Goal: Task Accomplishment & Management: Manage account settings

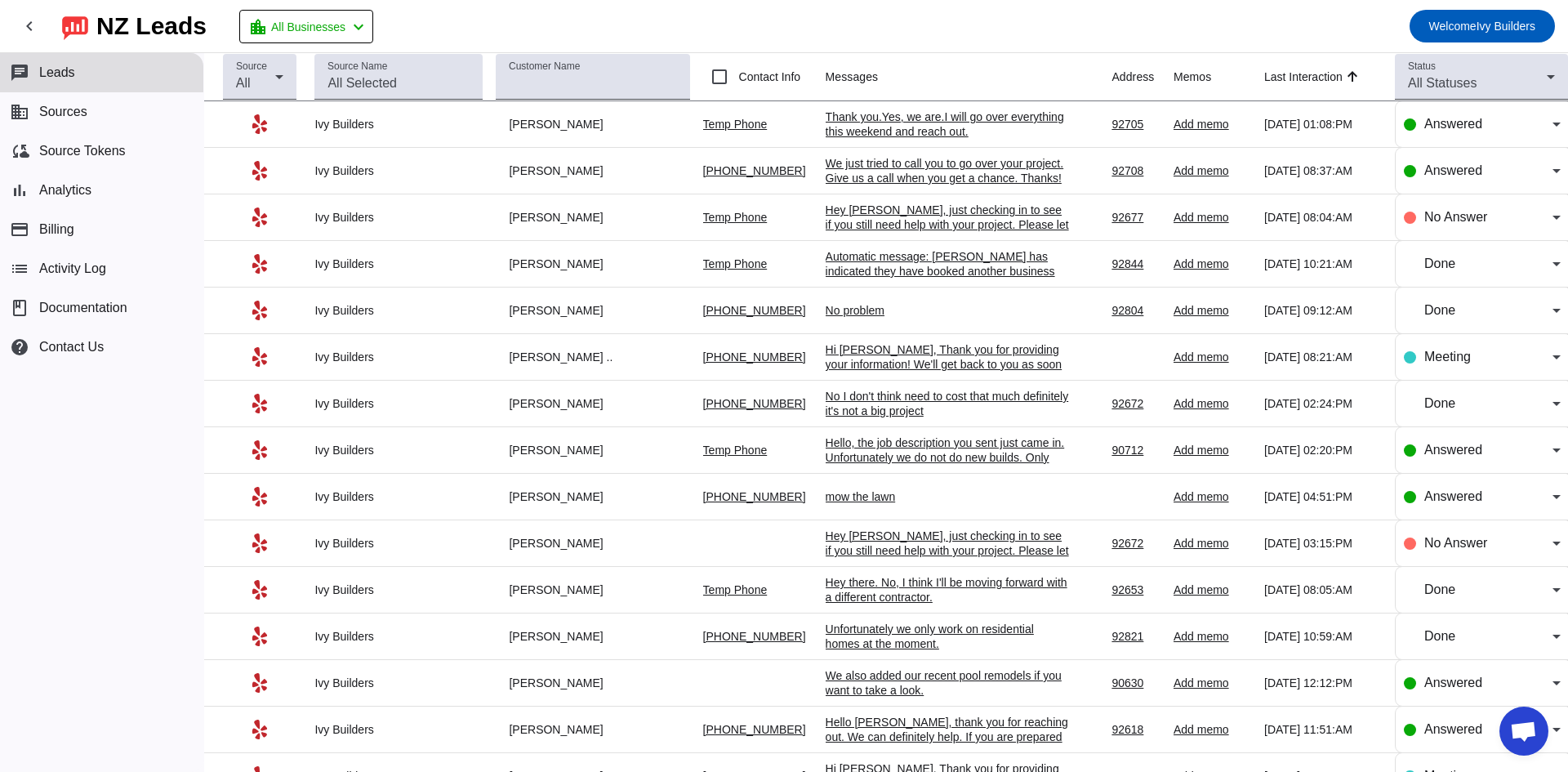
click at [919, 130] on div "Thank you.Yes, we are.I will go over everything this weekend and reach out." at bounding box center [948, 125] width 245 height 30
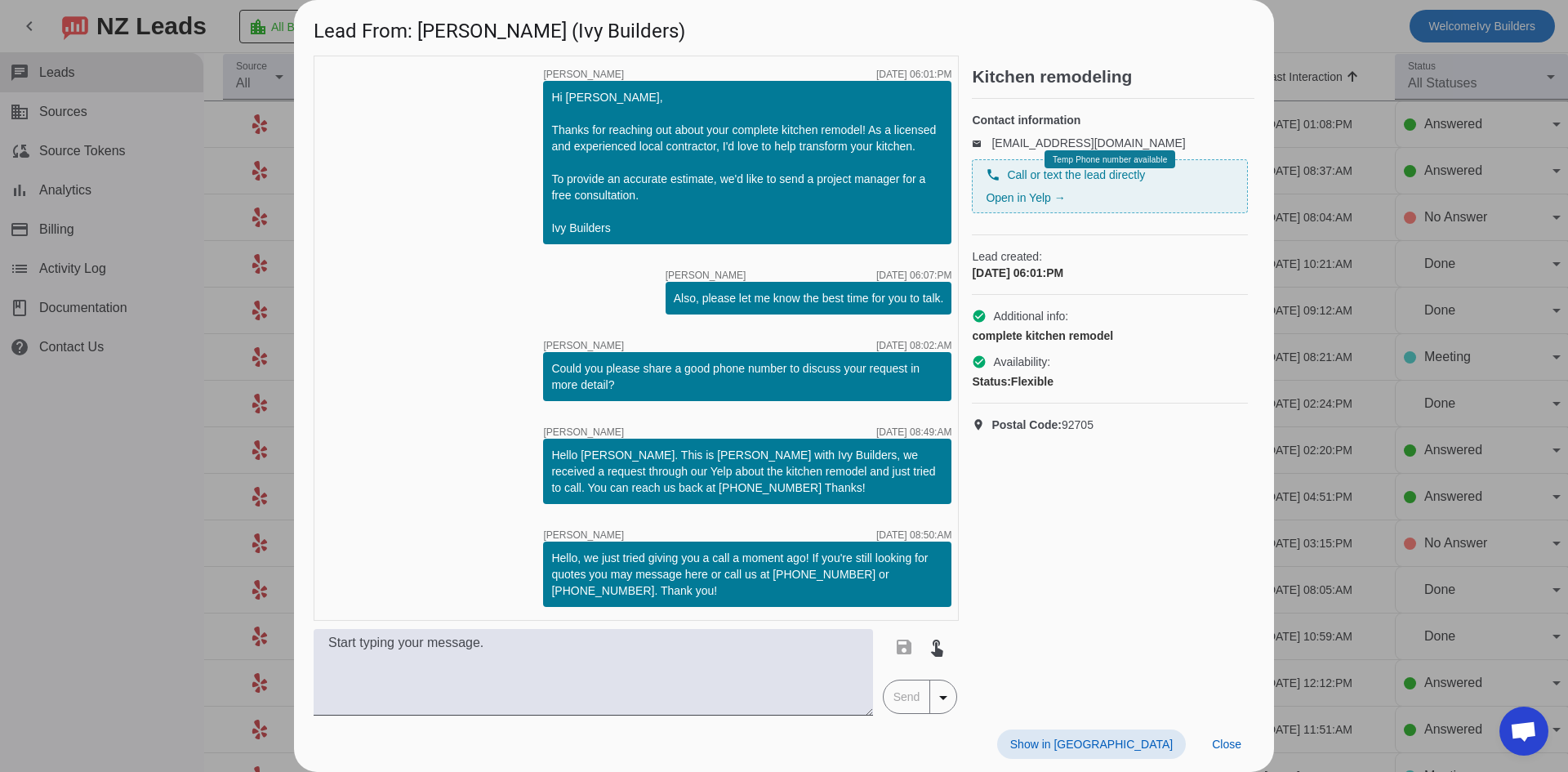
scroll to position [384, 0]
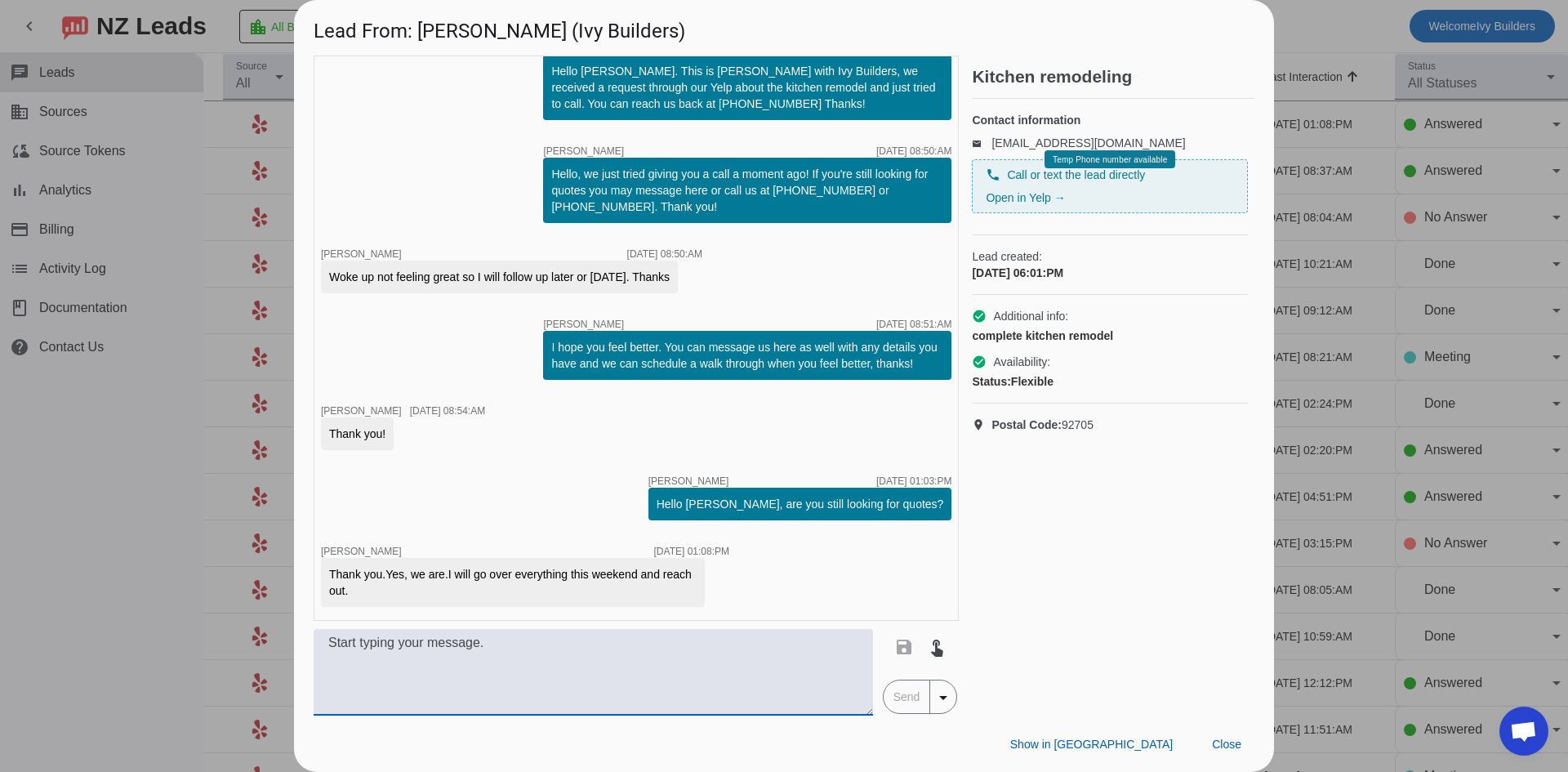
click at [590, 675] on textarea at bounding box center [594, 672] width 560 height 87
type textarea "Sounds good"
click at [912, 699] on span "Send" at bounding box center [907, 697] width 46 height 33
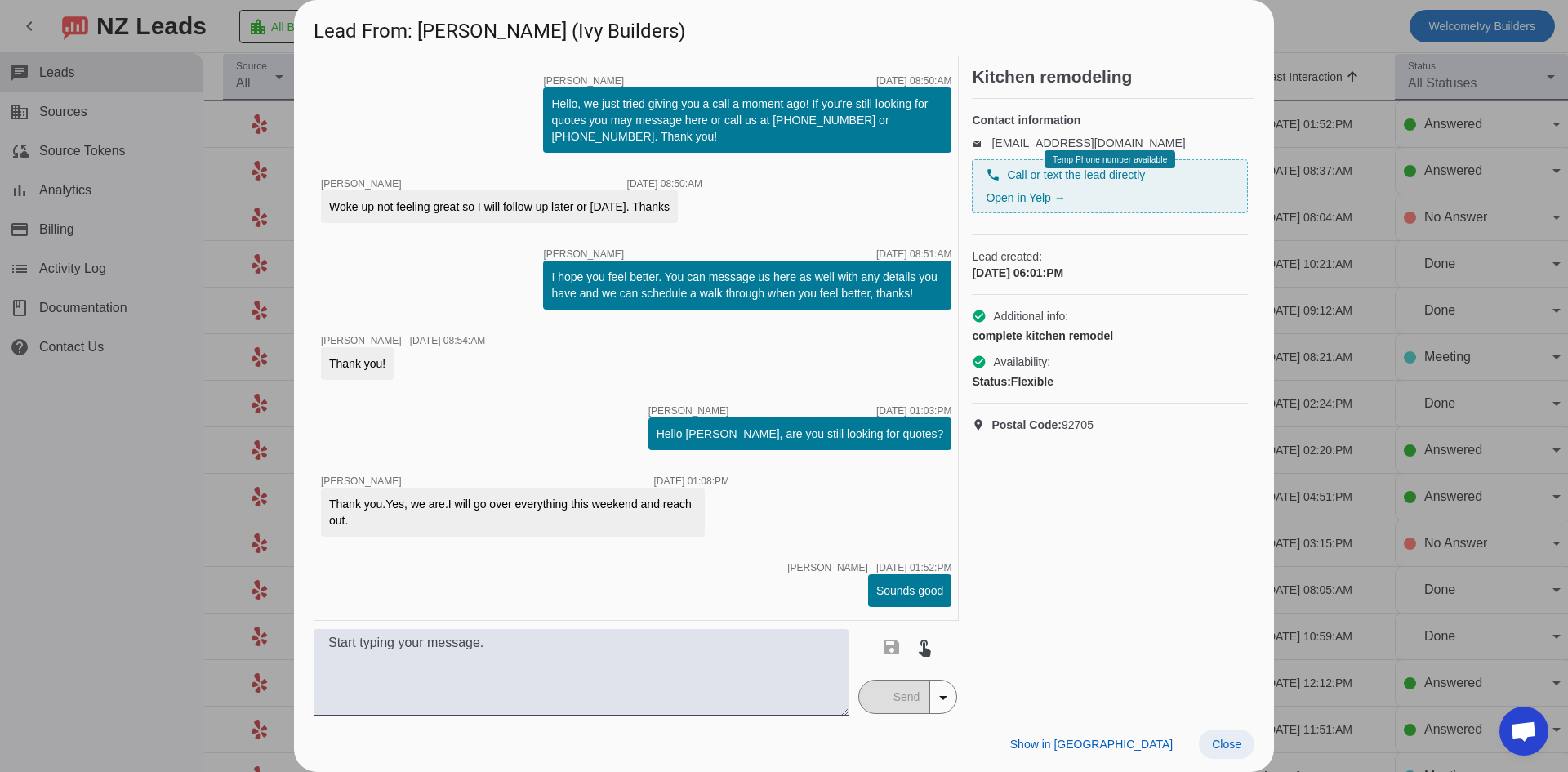
click at [1222, 737] on span "Close" at bounding box center [1227, 744] width 30 height 13
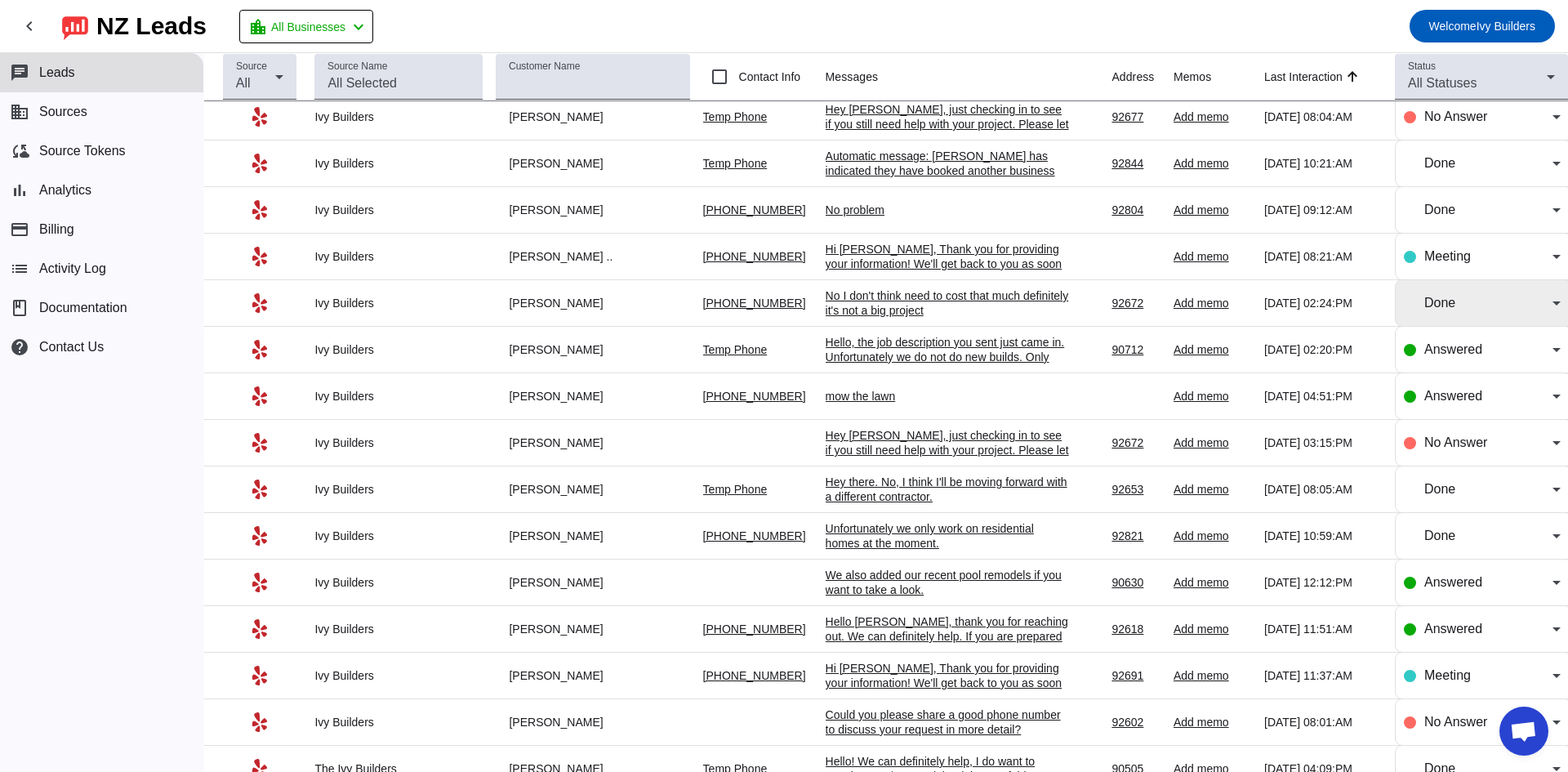
scroll to position [136, 0]
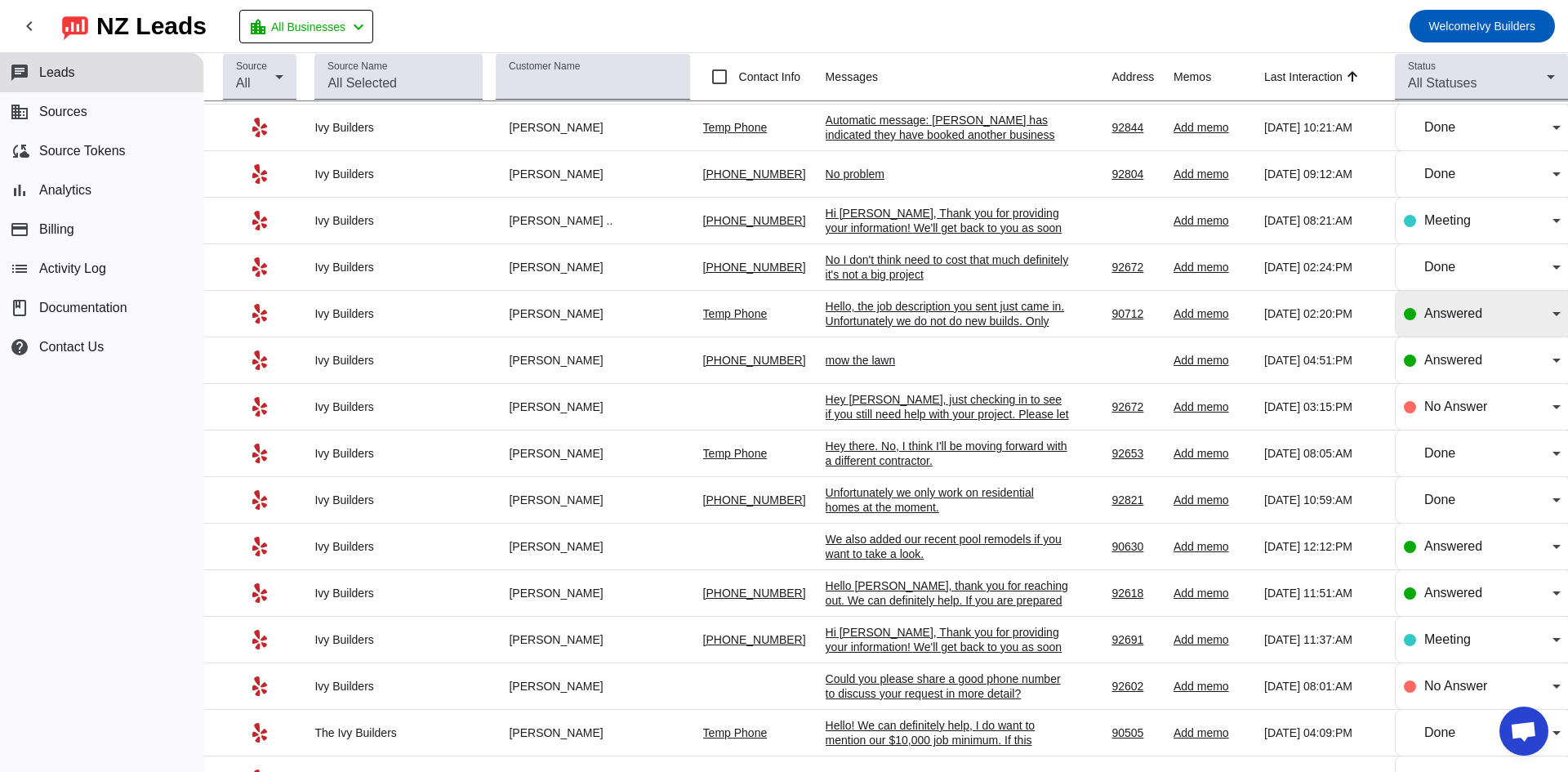
click at [1489, 324] on div "Answered" at bounding box center [1482, 313] width 157 height 45
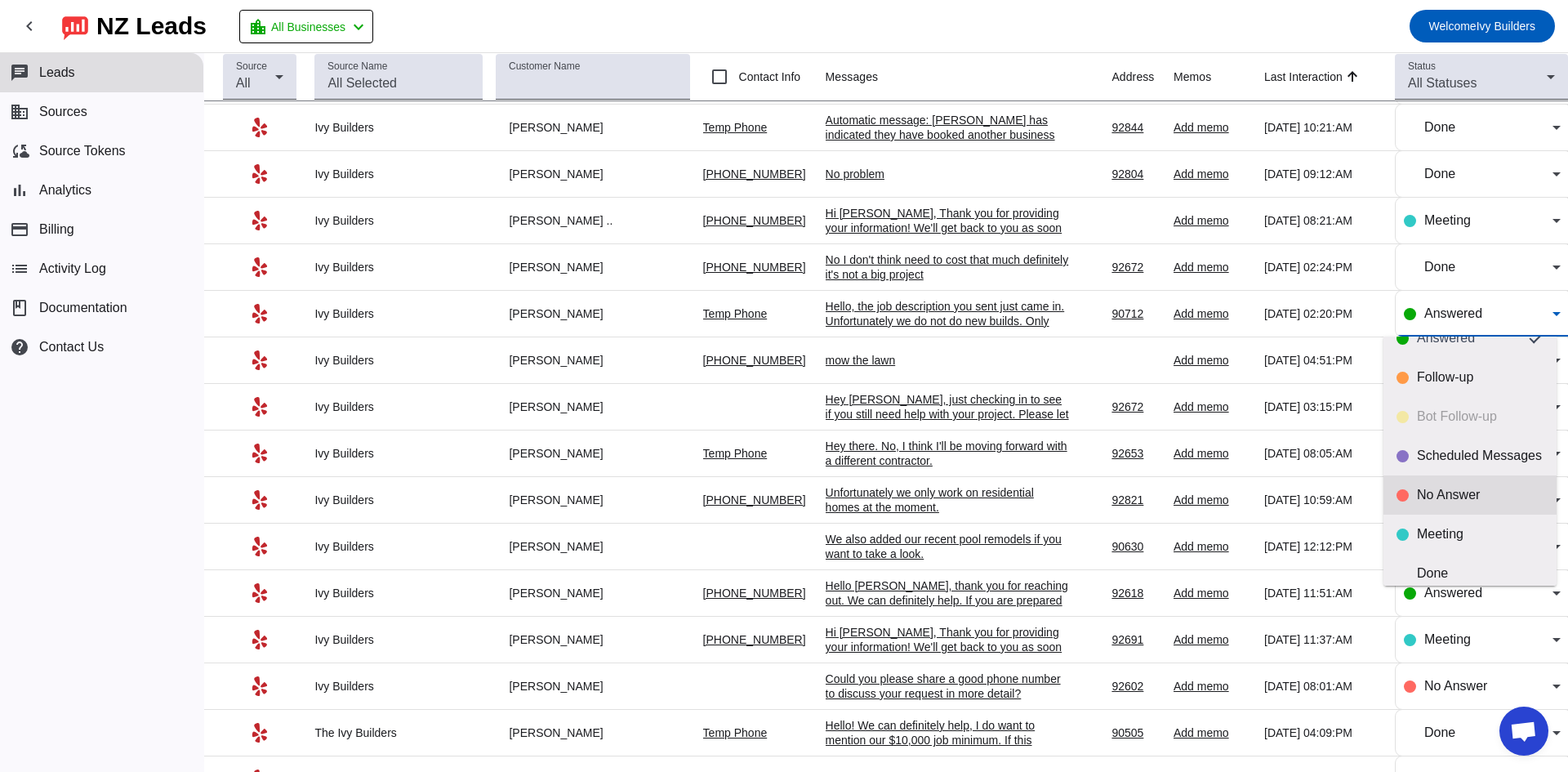
scroll to position [38, 0]
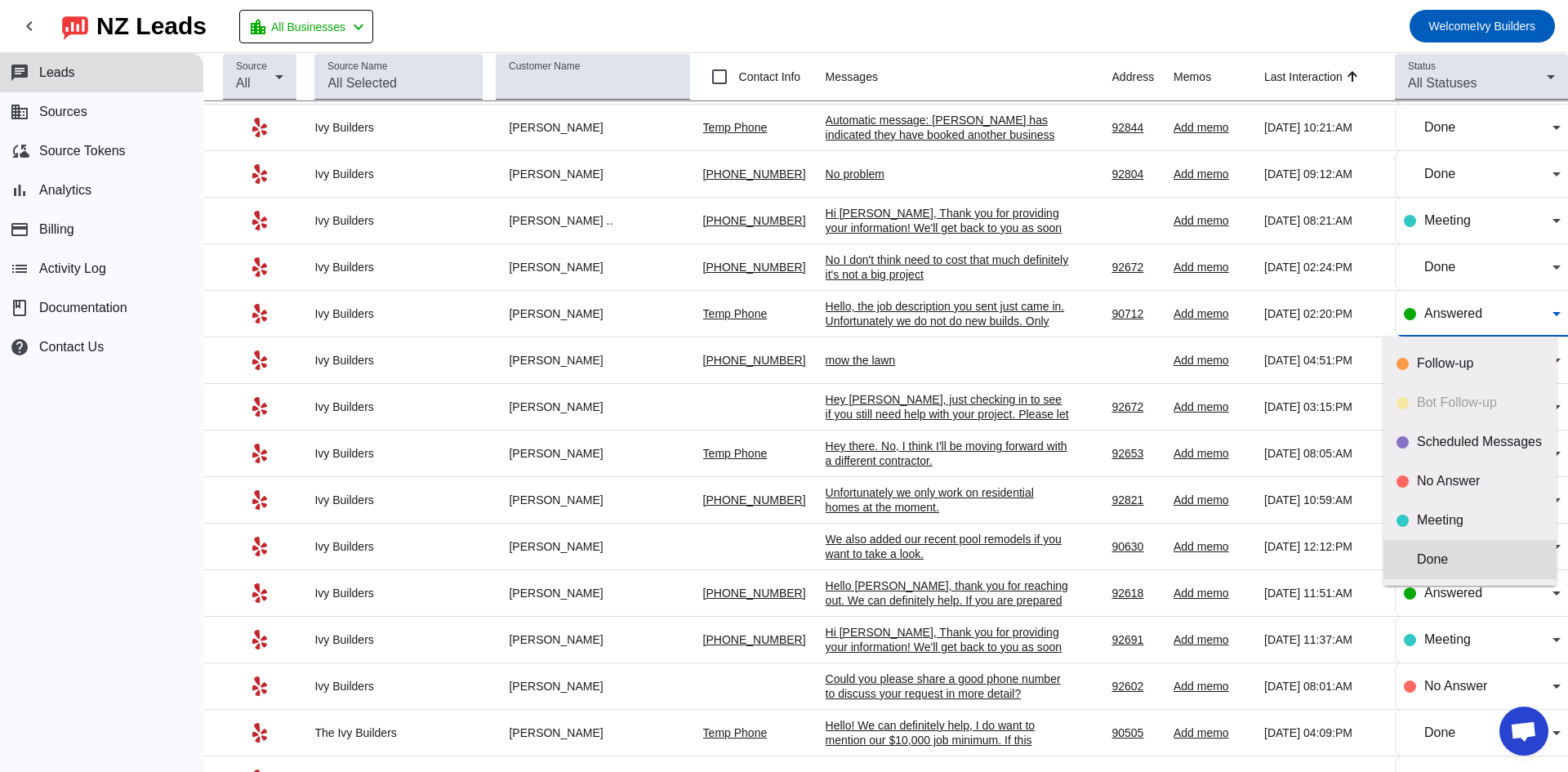
click at [1455, 547] on mat-option "Done" at bounding box center [1471, 559] width 173 height 39
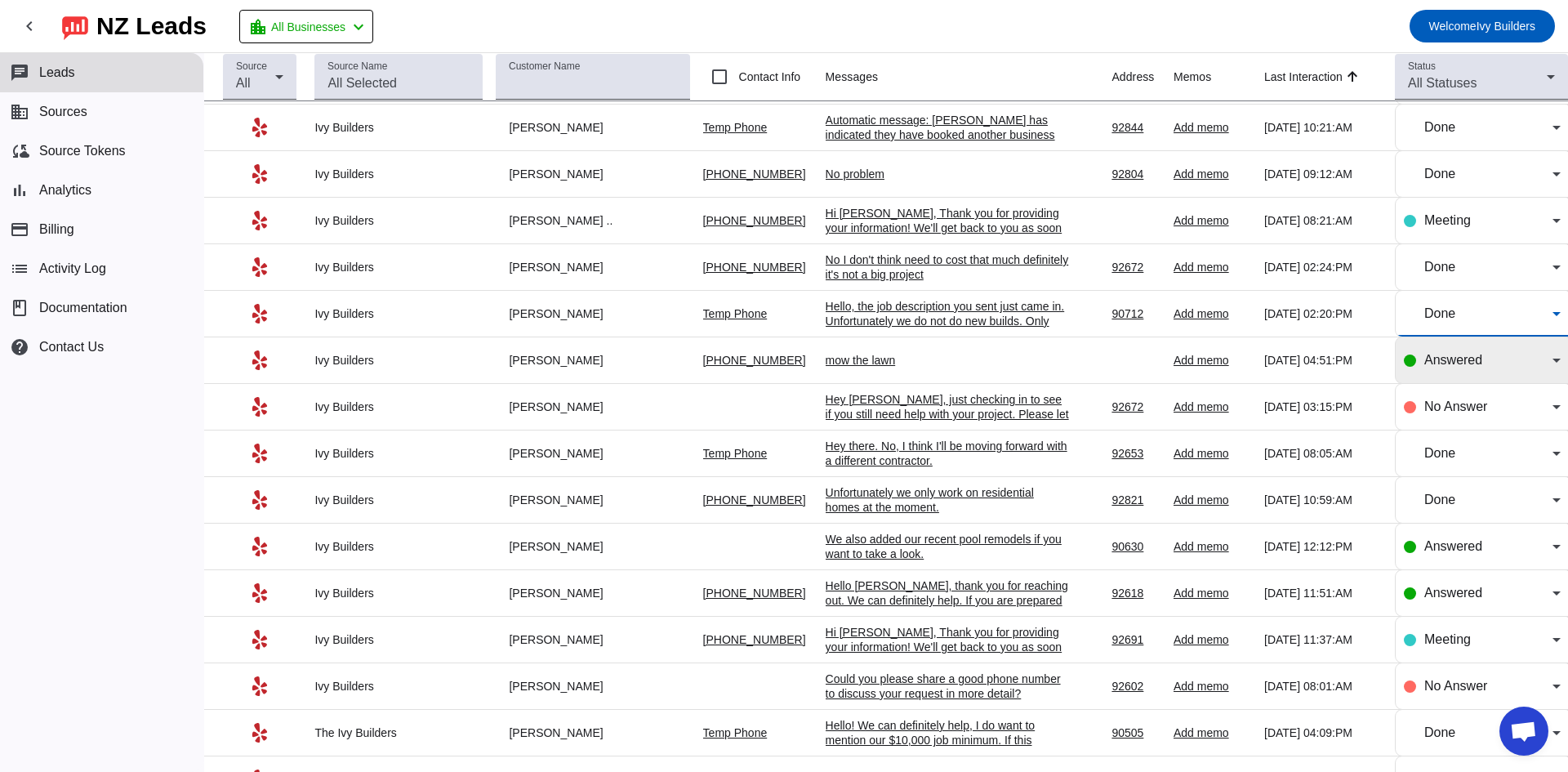
click at [1503, 372] on div "Answered" at bounding box center [1482, 360] width 157 height 45
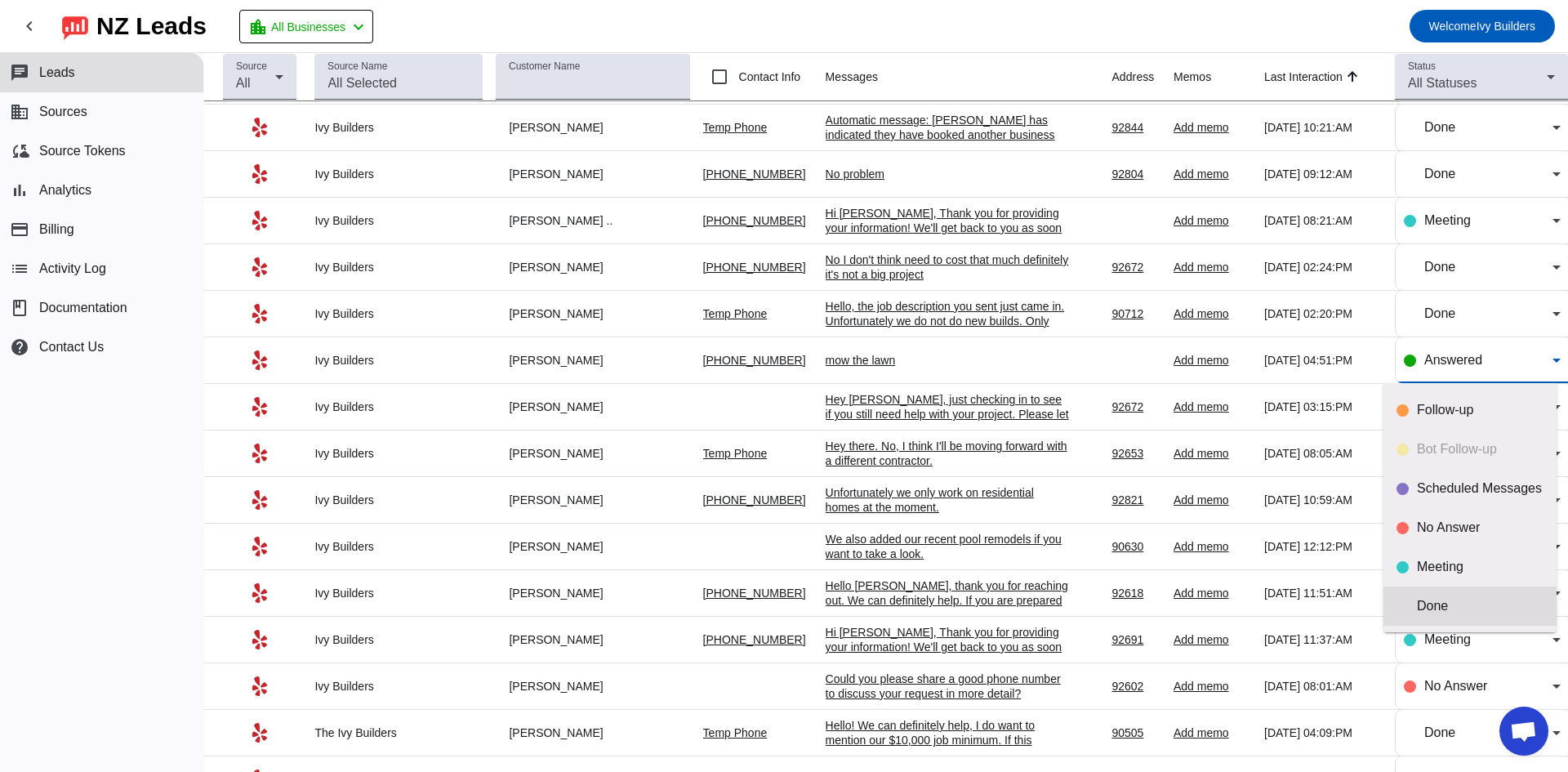
click at [1457, 618] on mat-option "Done" at bounding box center [1471, 605] width 173 height 39
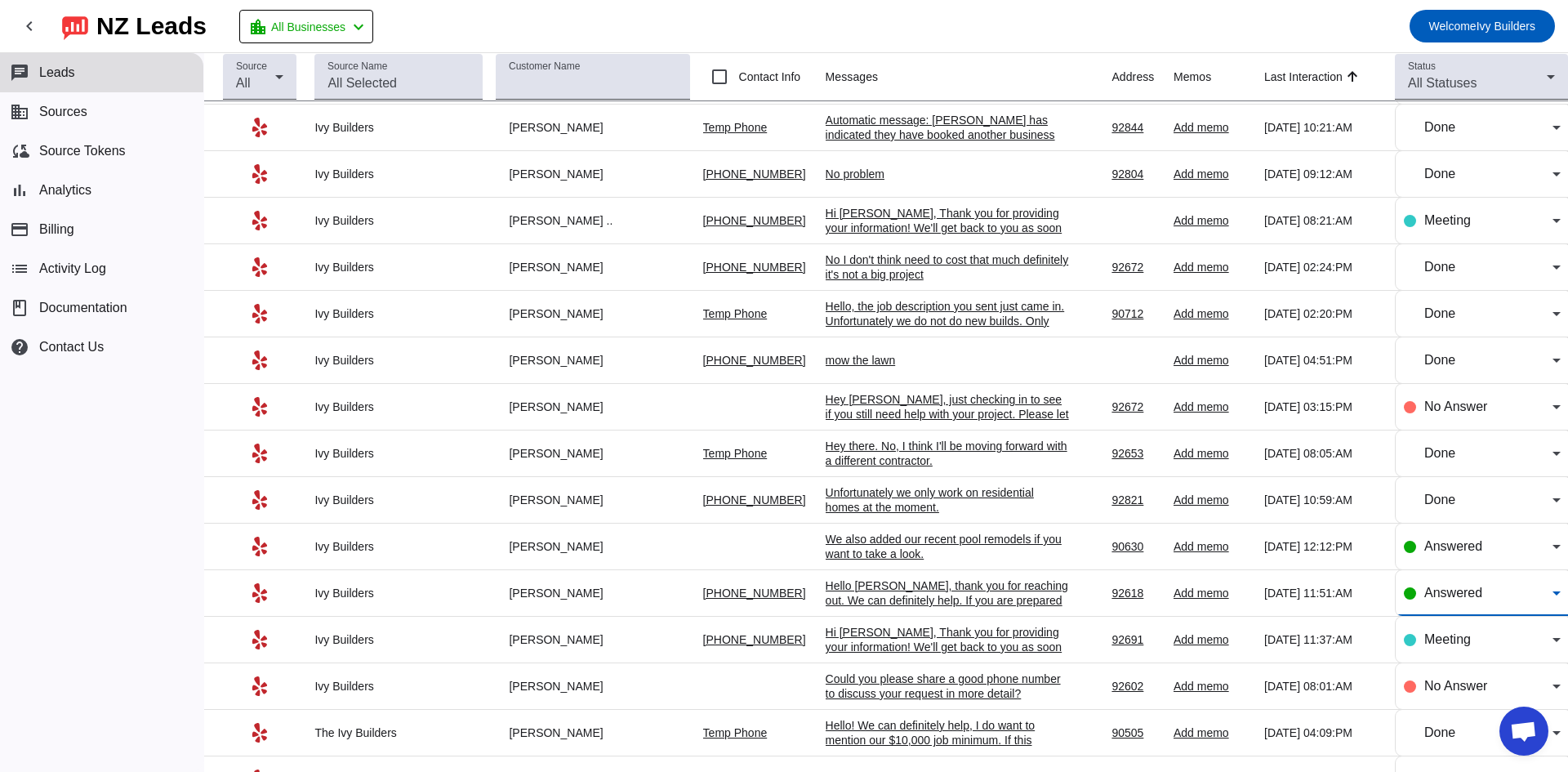
click at [1462, 599] on div "Answered" at bounding box center [1488, 593] width 128 height 20
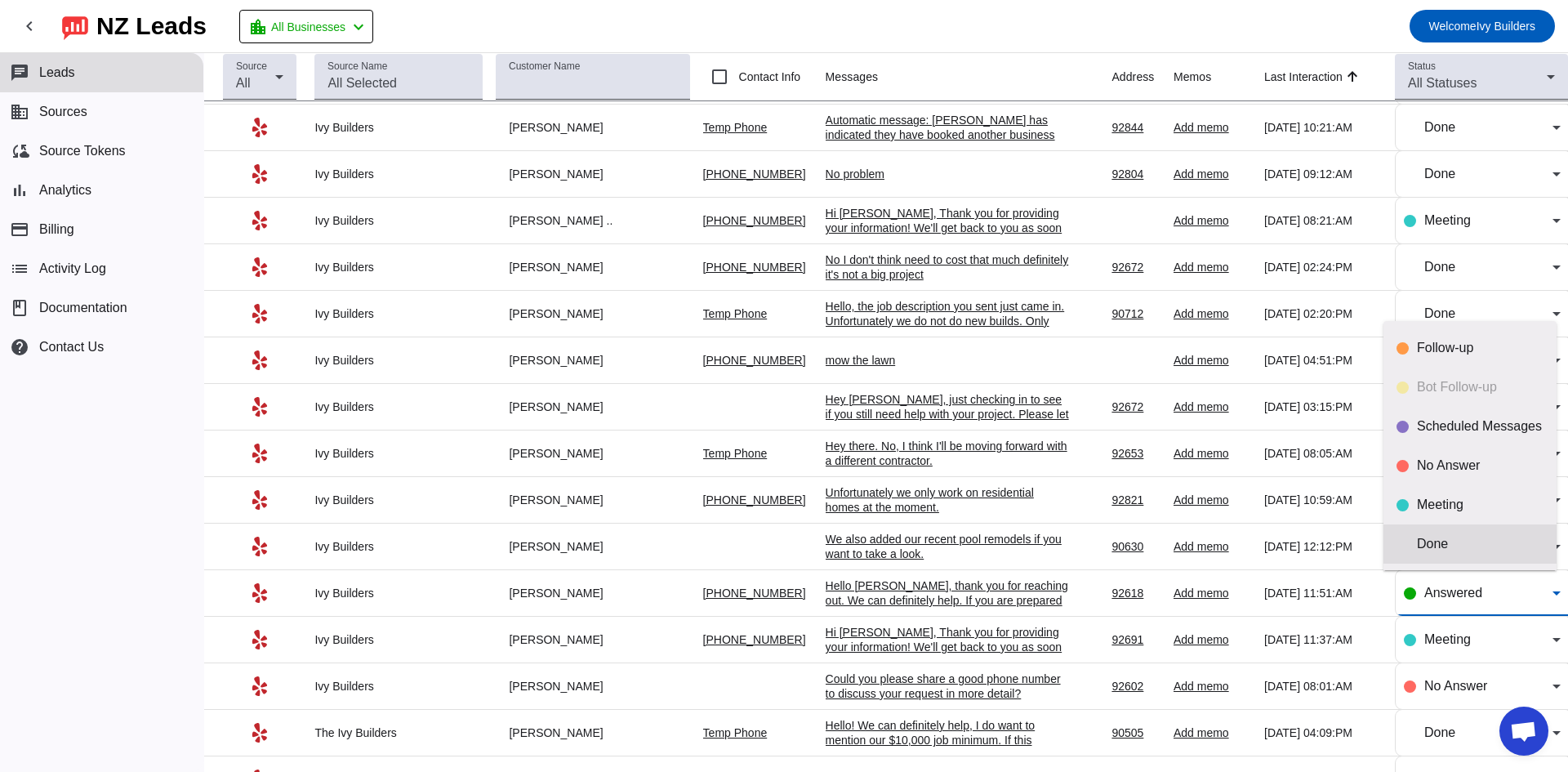
click at [1447, 545] on div "Done" at bounding box center [1480, 544] width 126 height 17
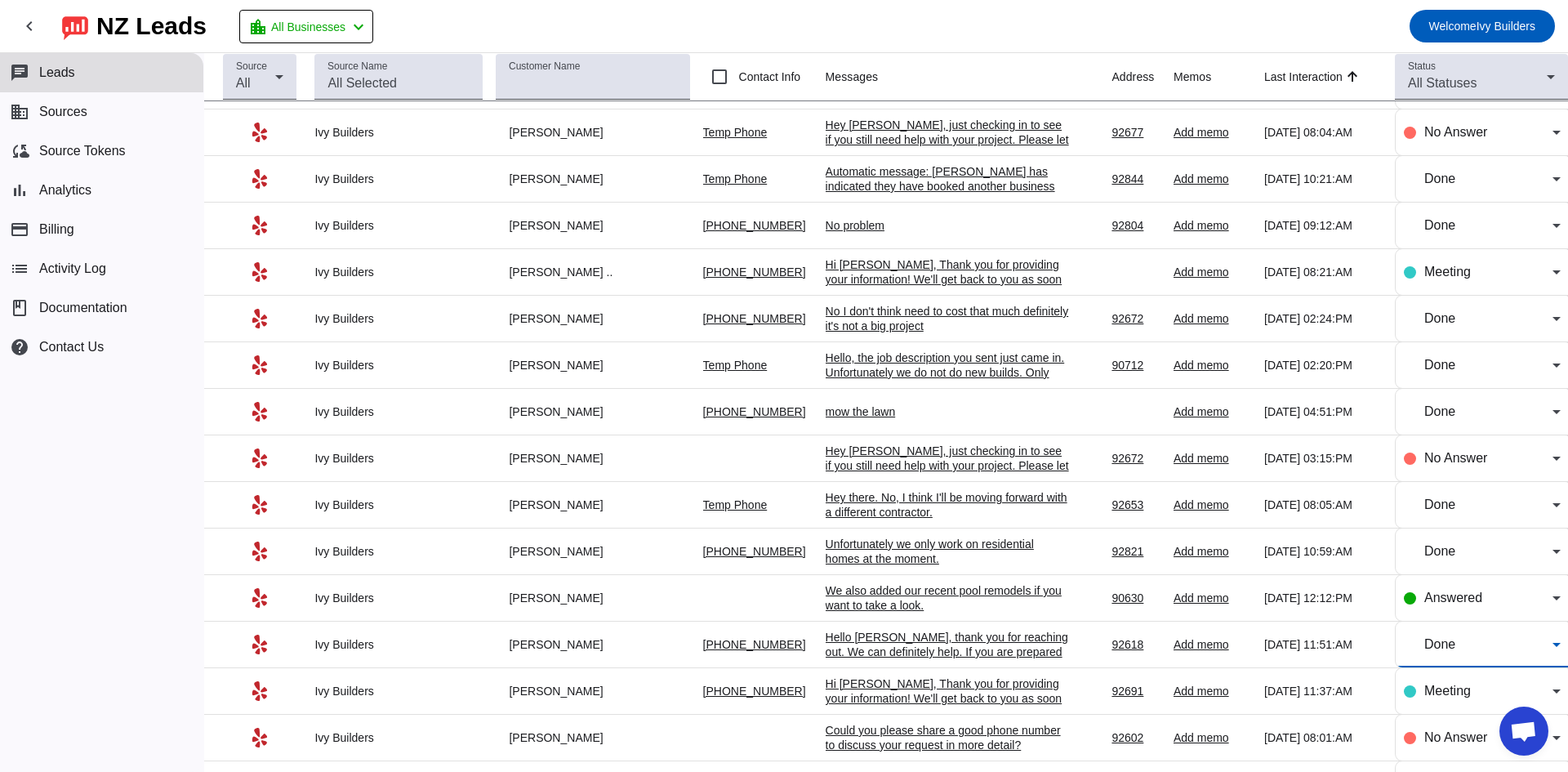
scroll to position [0, 0]
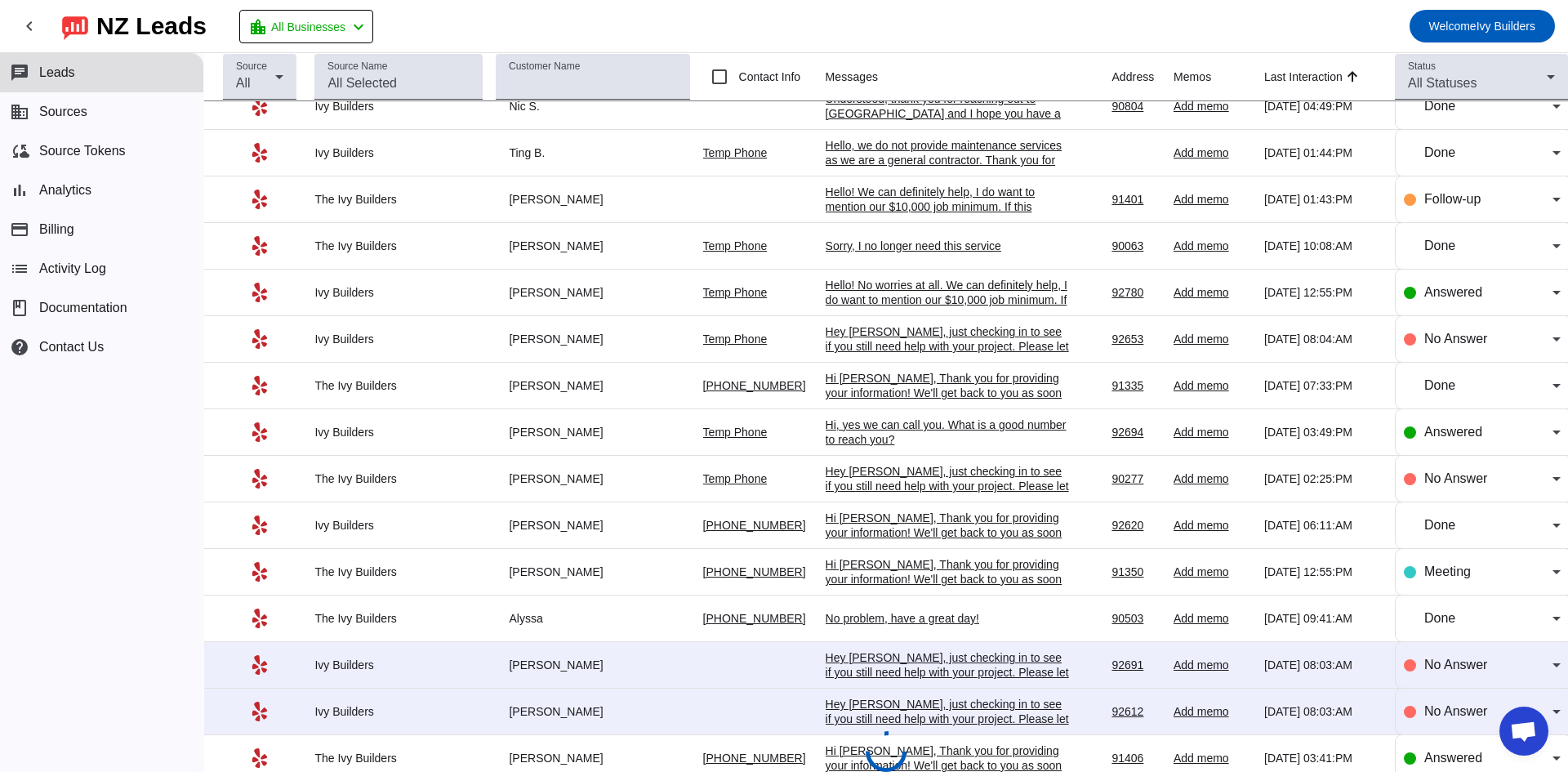
scroll to position [1657, 0]
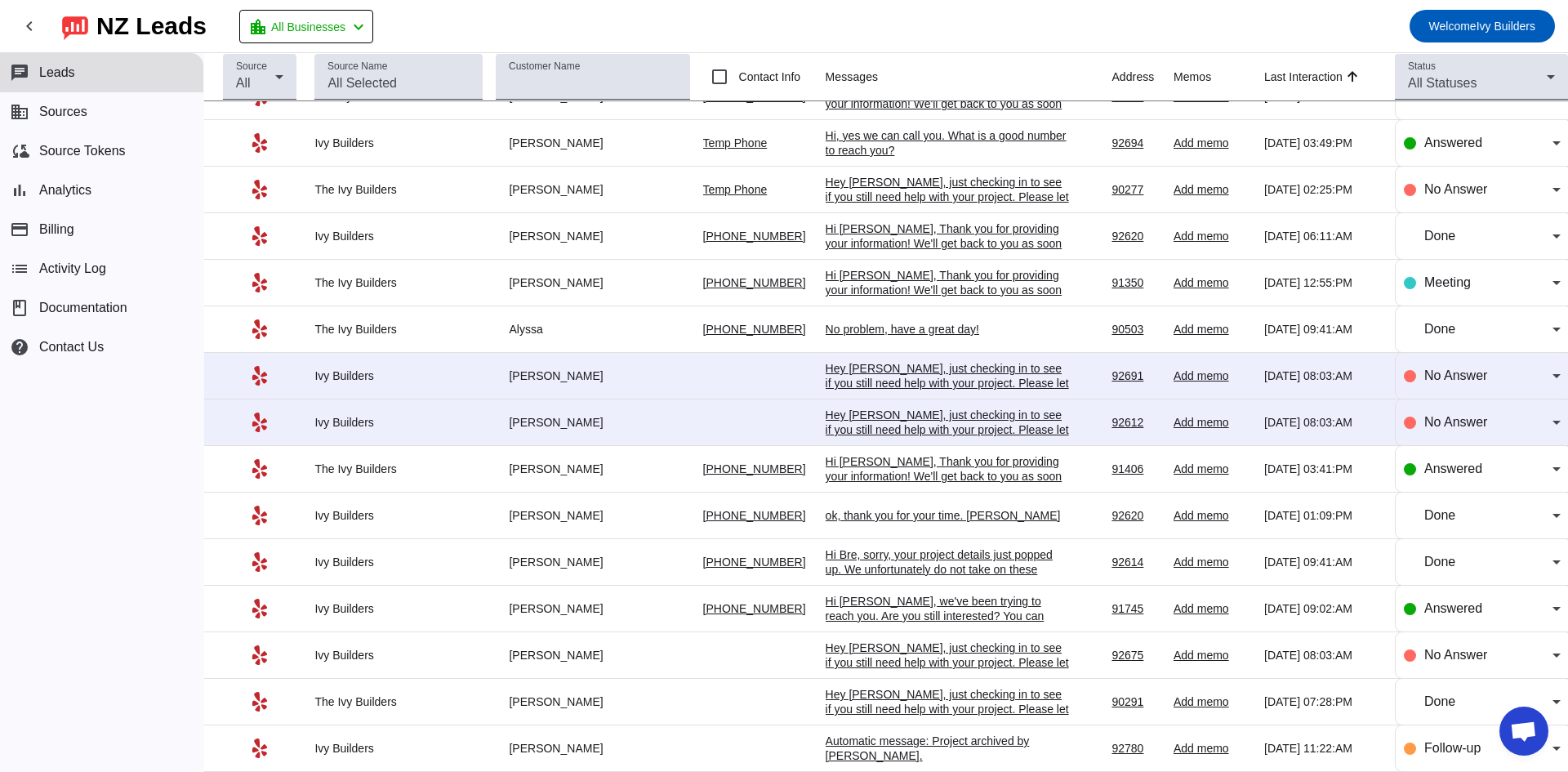
click at [965, 607] on div "Hi [PERSON_NAME], we've been trying to reach you. Are you still interested? You…" at bounding box center [948, 615] width 245 height 44
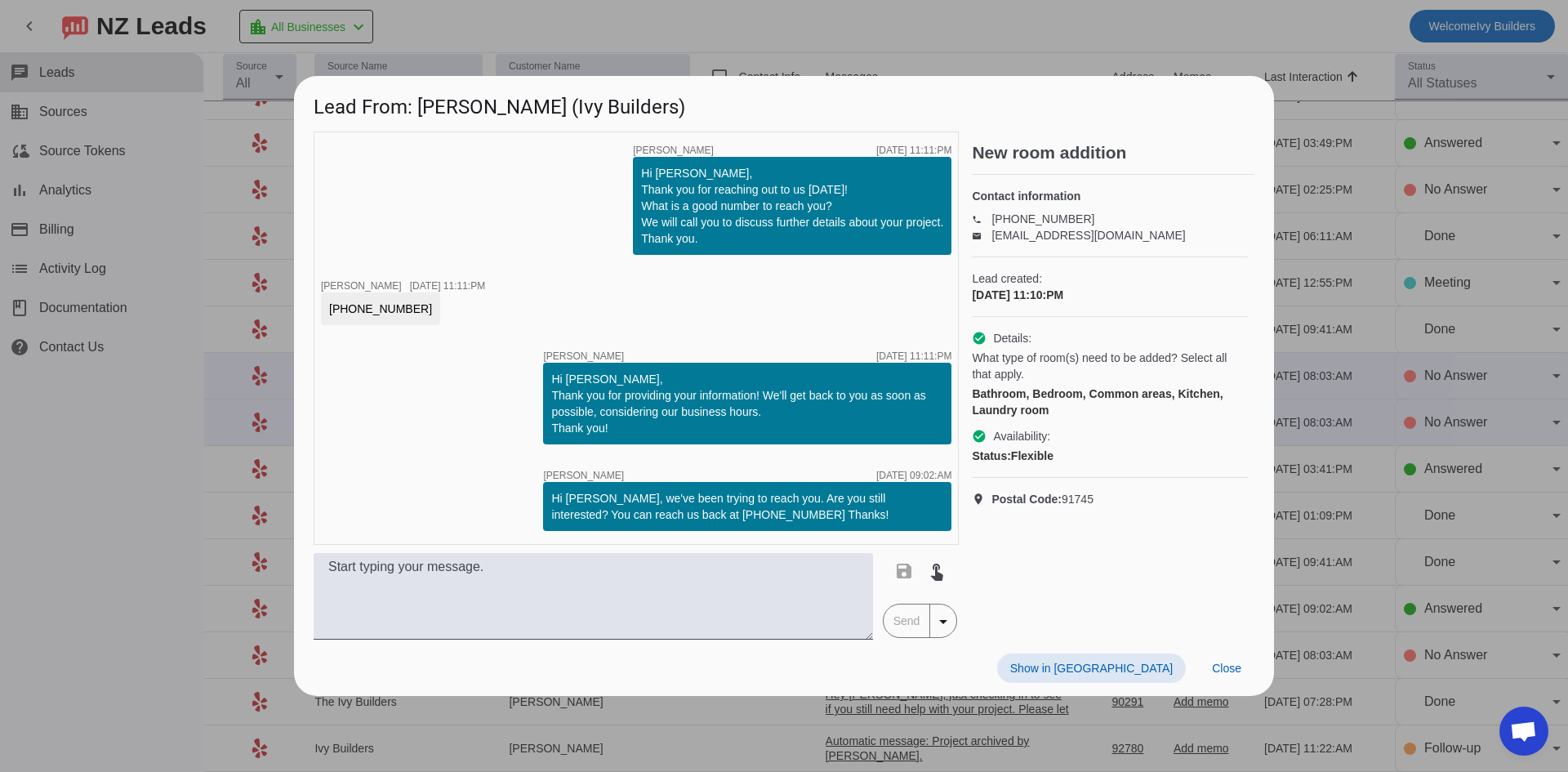
scroll to position [0, 0]
click at [1233, 667] on span "Close" at bounding box center [1227, 668] width 30 height 13
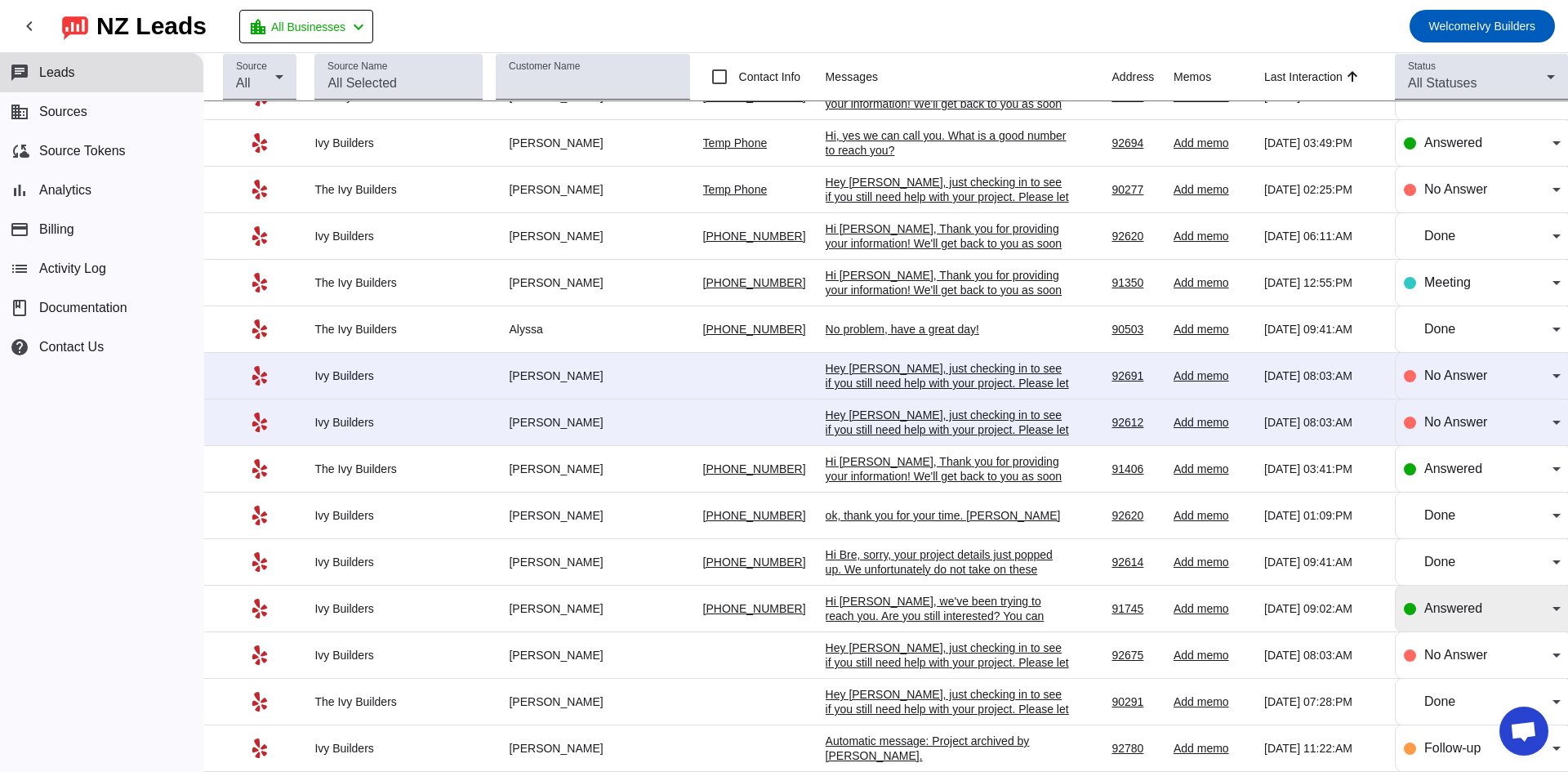
click at [1466, 625] on div "Answered" at bounding box center [1482, 608] width 157 height 45
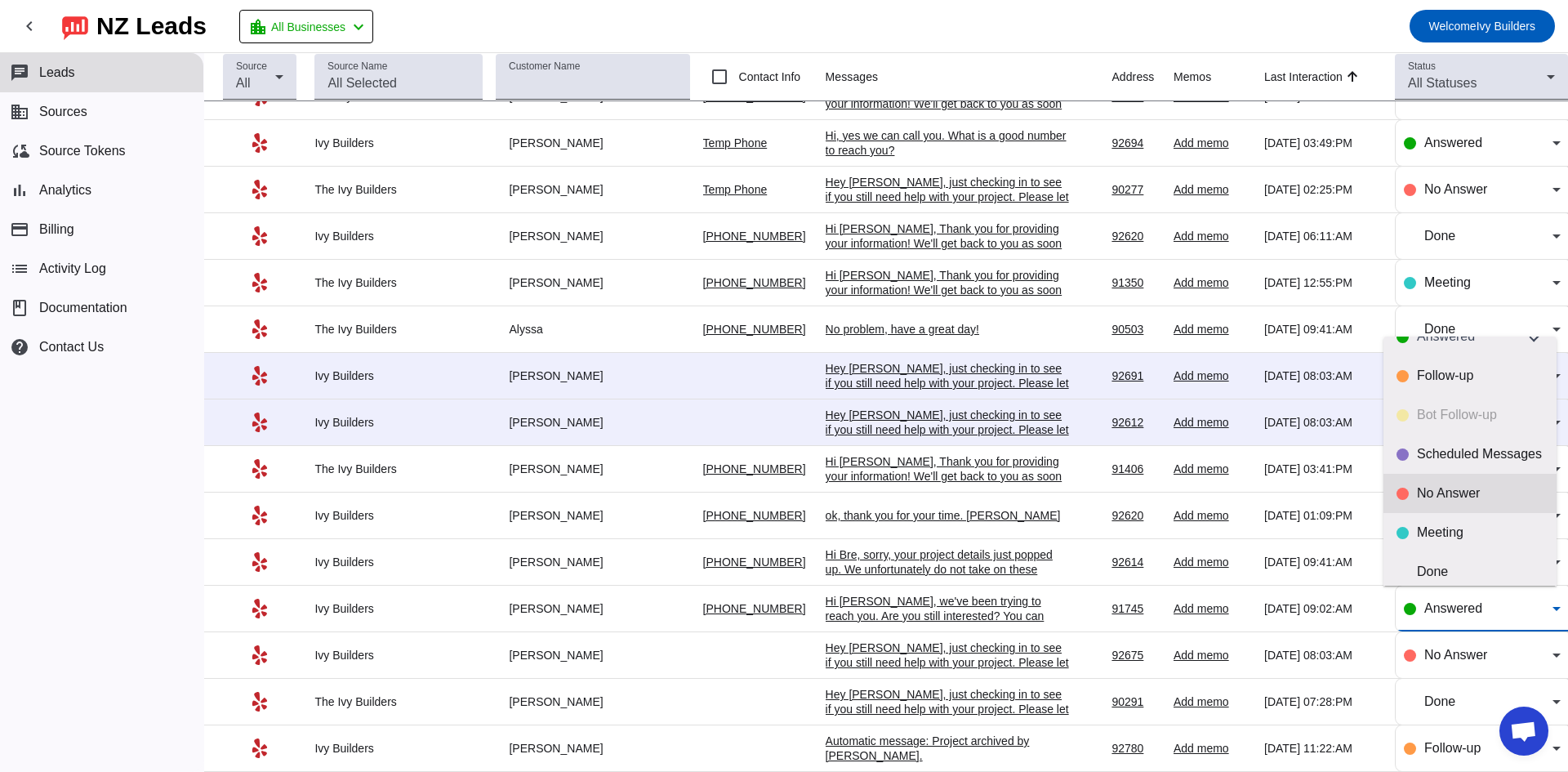
scroll to position [38, 0]
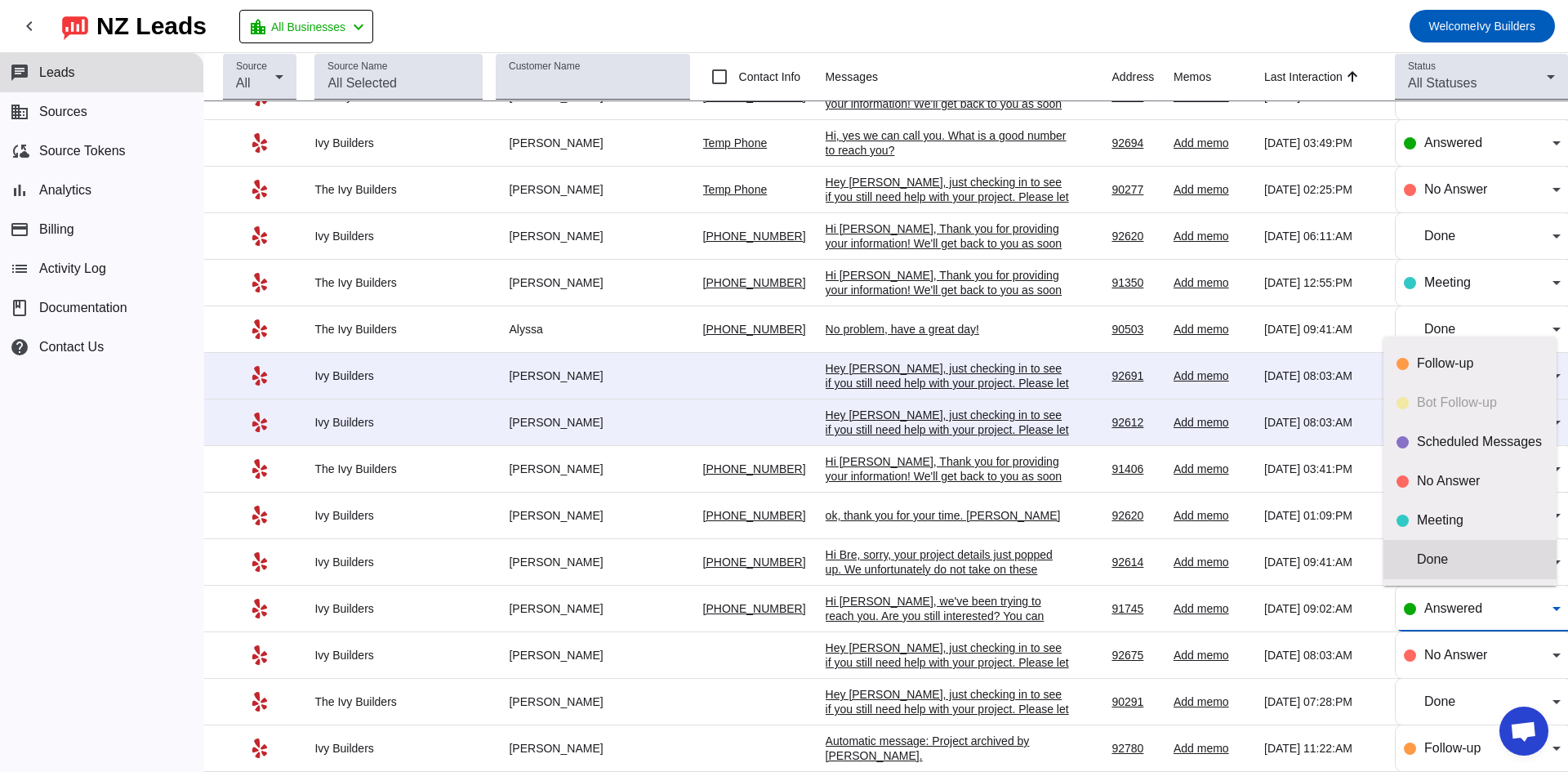
click at [1452, 558] on div "Done" at bounding box center [1480, 560] width 126 height 17
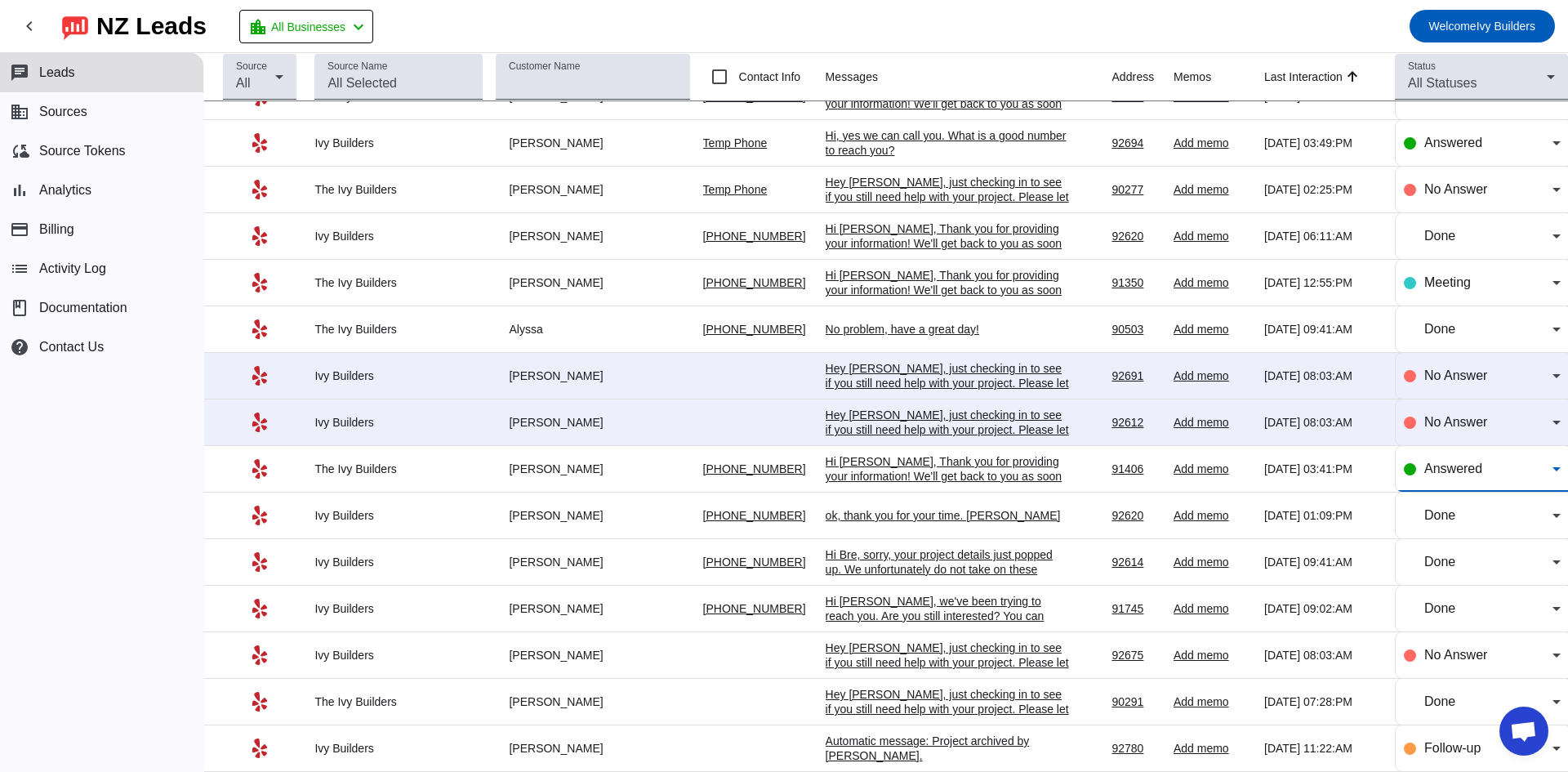
click at [1463, 459] on div "Answered" at bounding box center [1488, 469] width 128 height 20
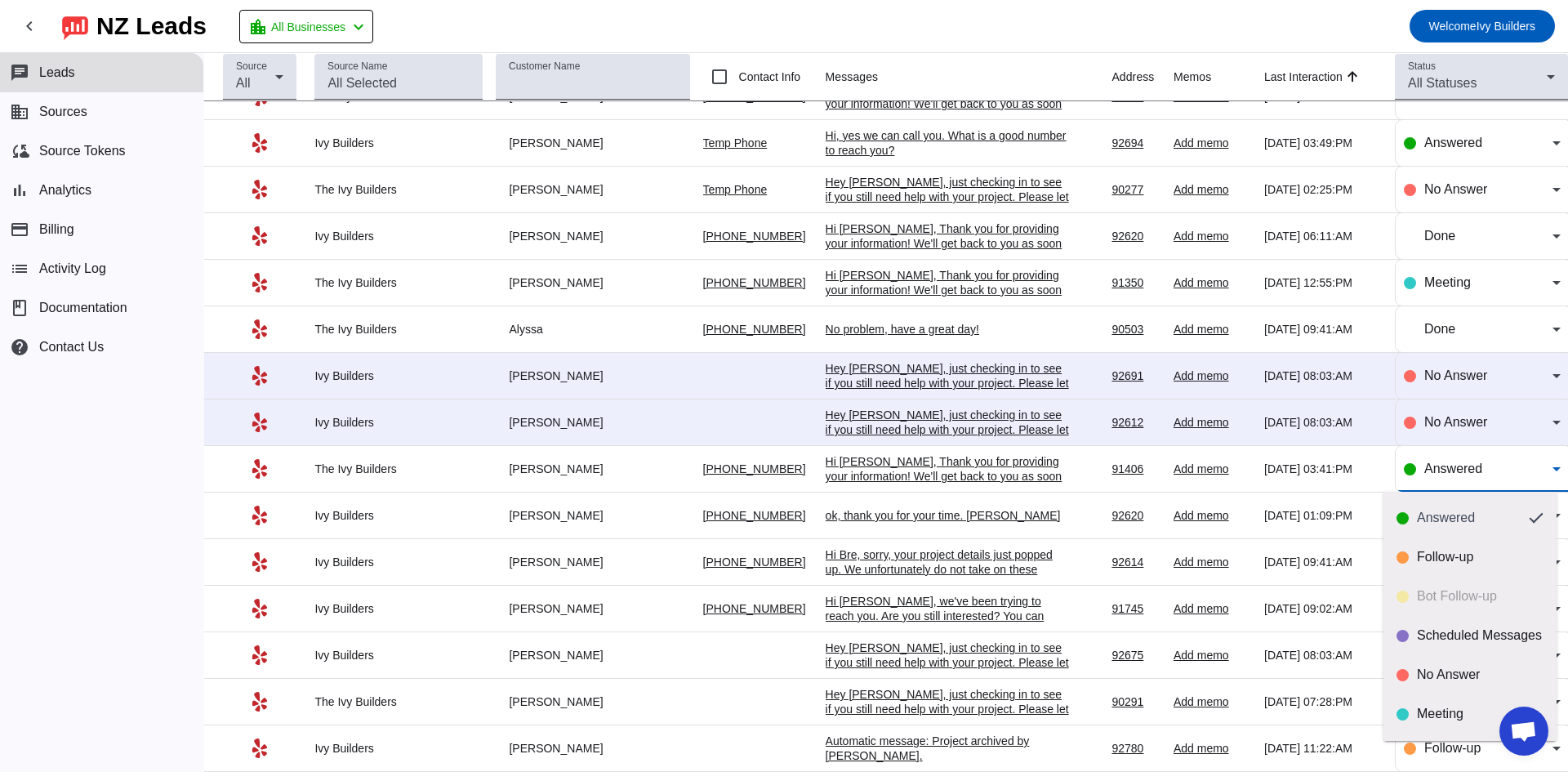
click at [915, 472] on div at bounding box center [784, 386] width 1568 height 772
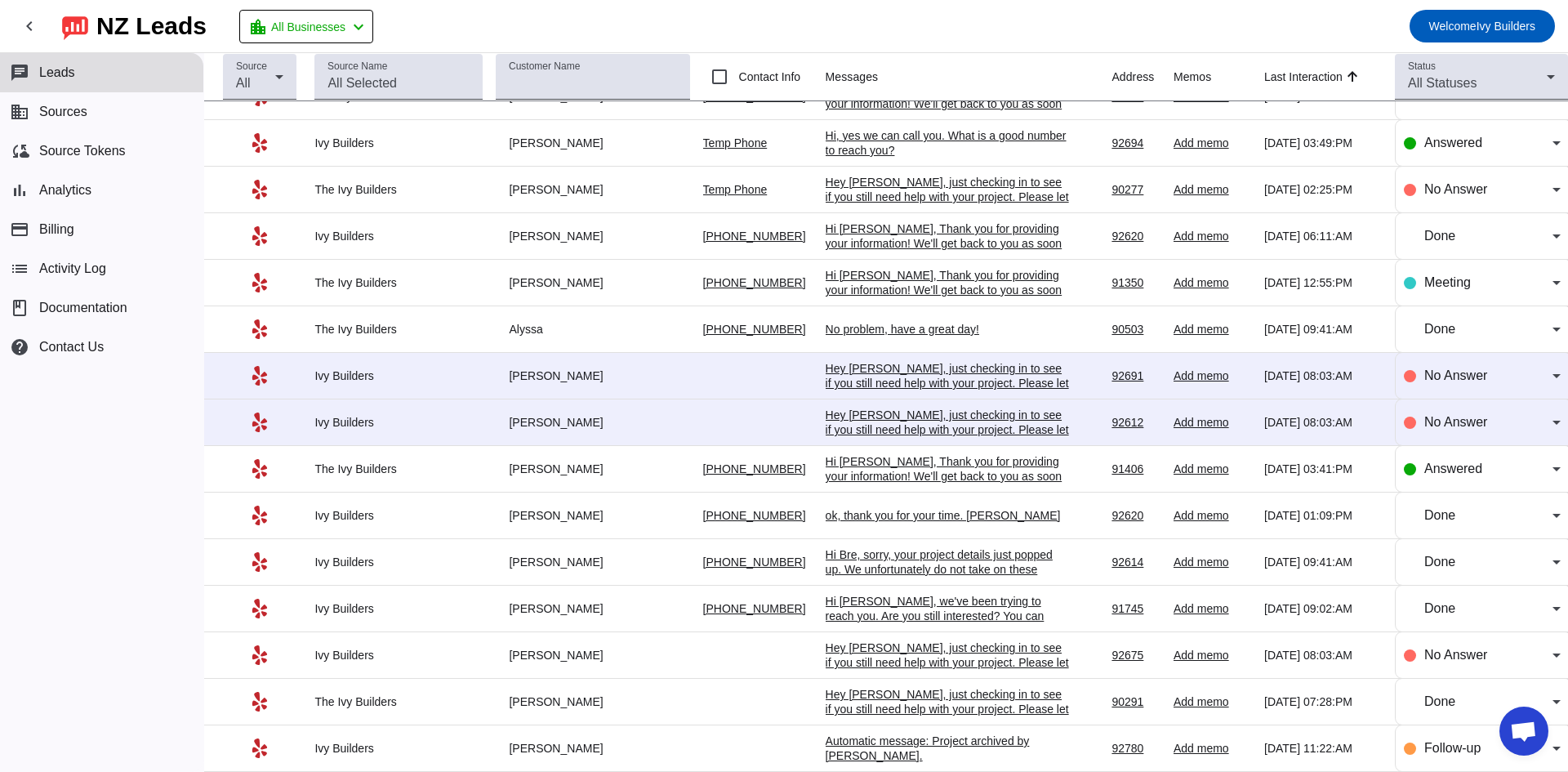
click at [939, 481] on div "Hi [PERSON_NAME], Thank you for providing your information! We'll get back to y…" at bounding box center [948, 476] width 245 height 44
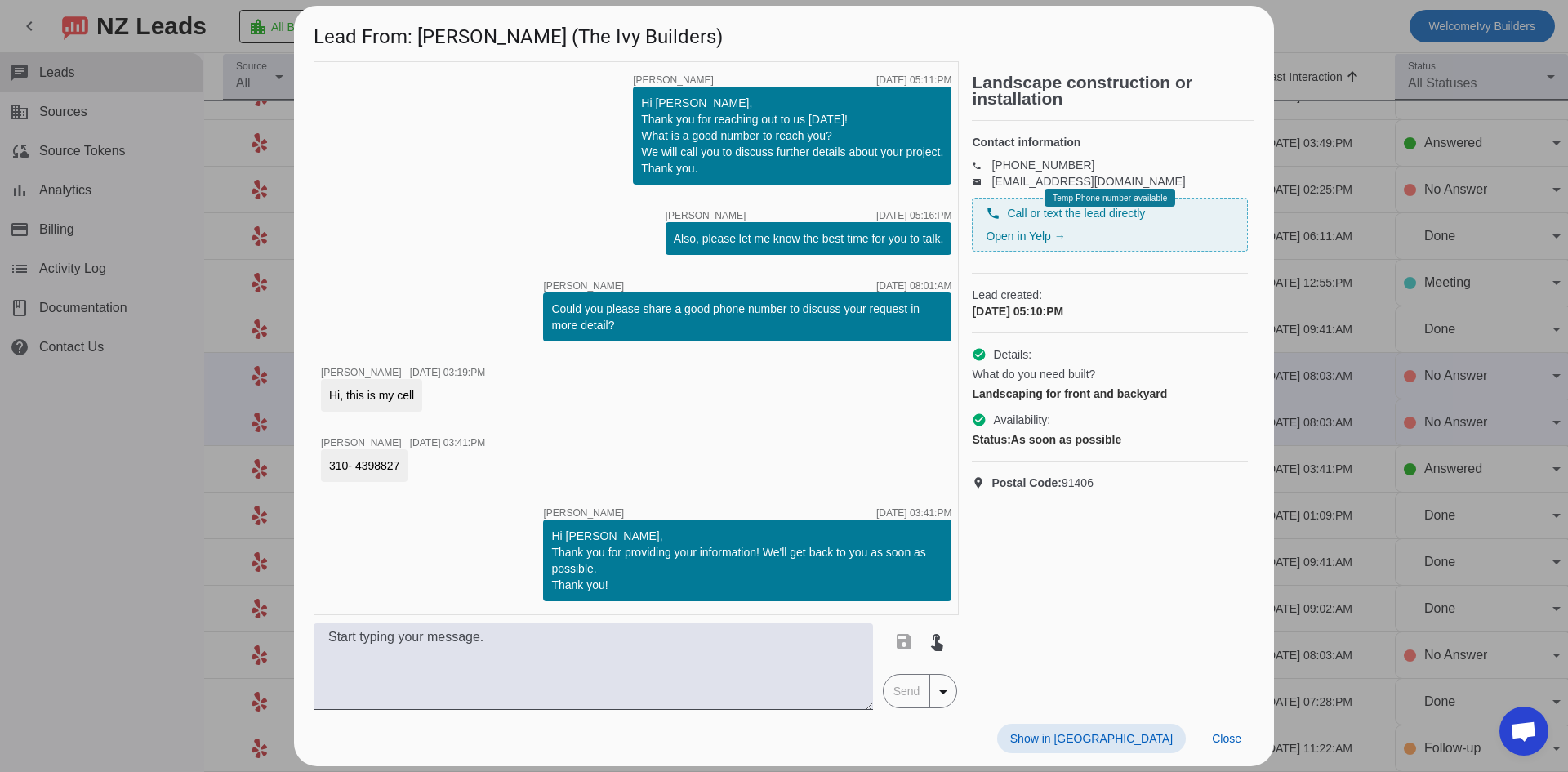
click at [1441, 54] on div at bounding box center [784, 386] width 1568 height 772
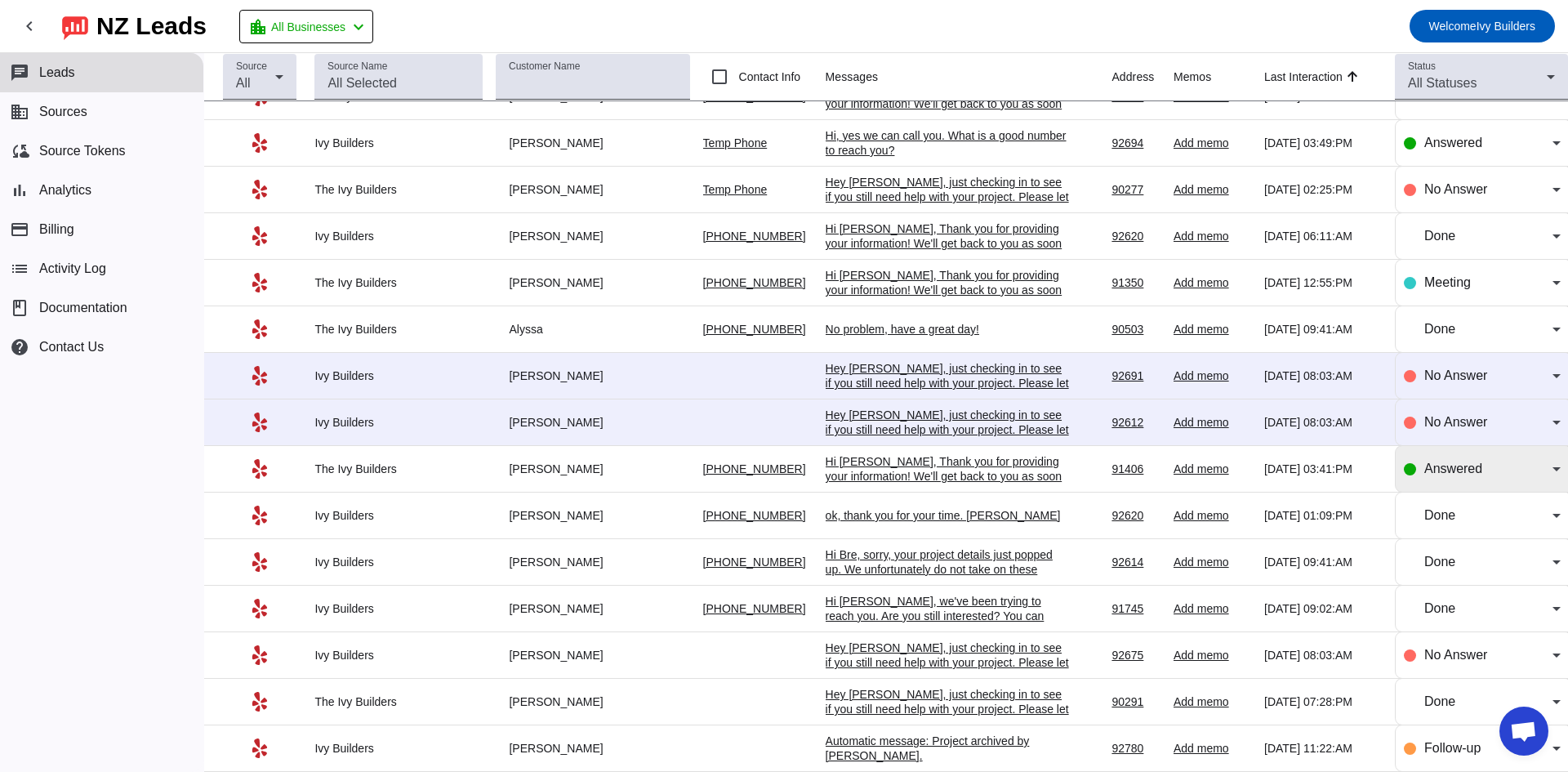
click at [1512, 473] on div "Answered" at bounding box center [1488, 469] width 128 height 20
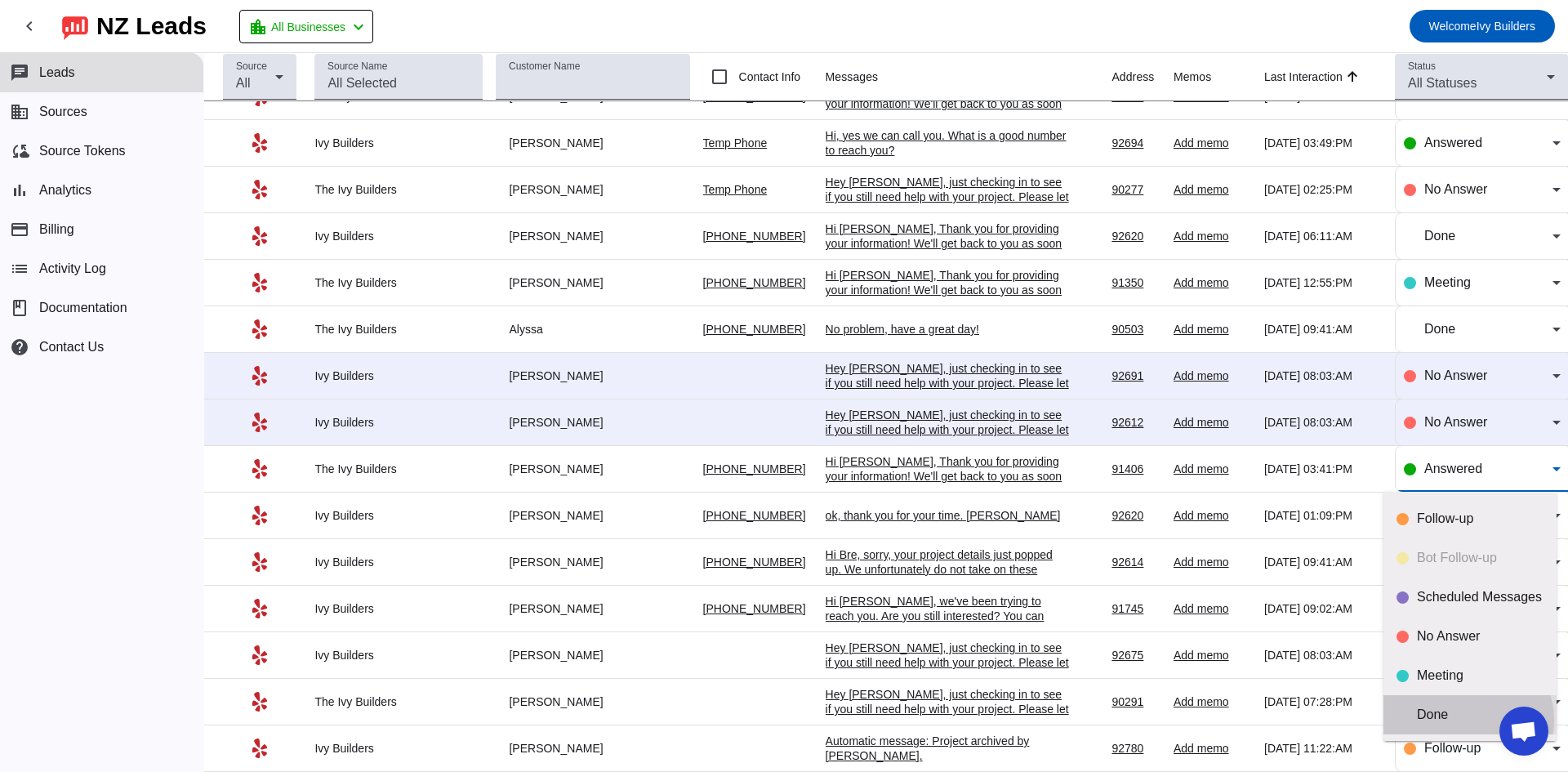
click at [1466, 722] on mat-option "Done" at bounding box center [1471, 714] width 173 height 39
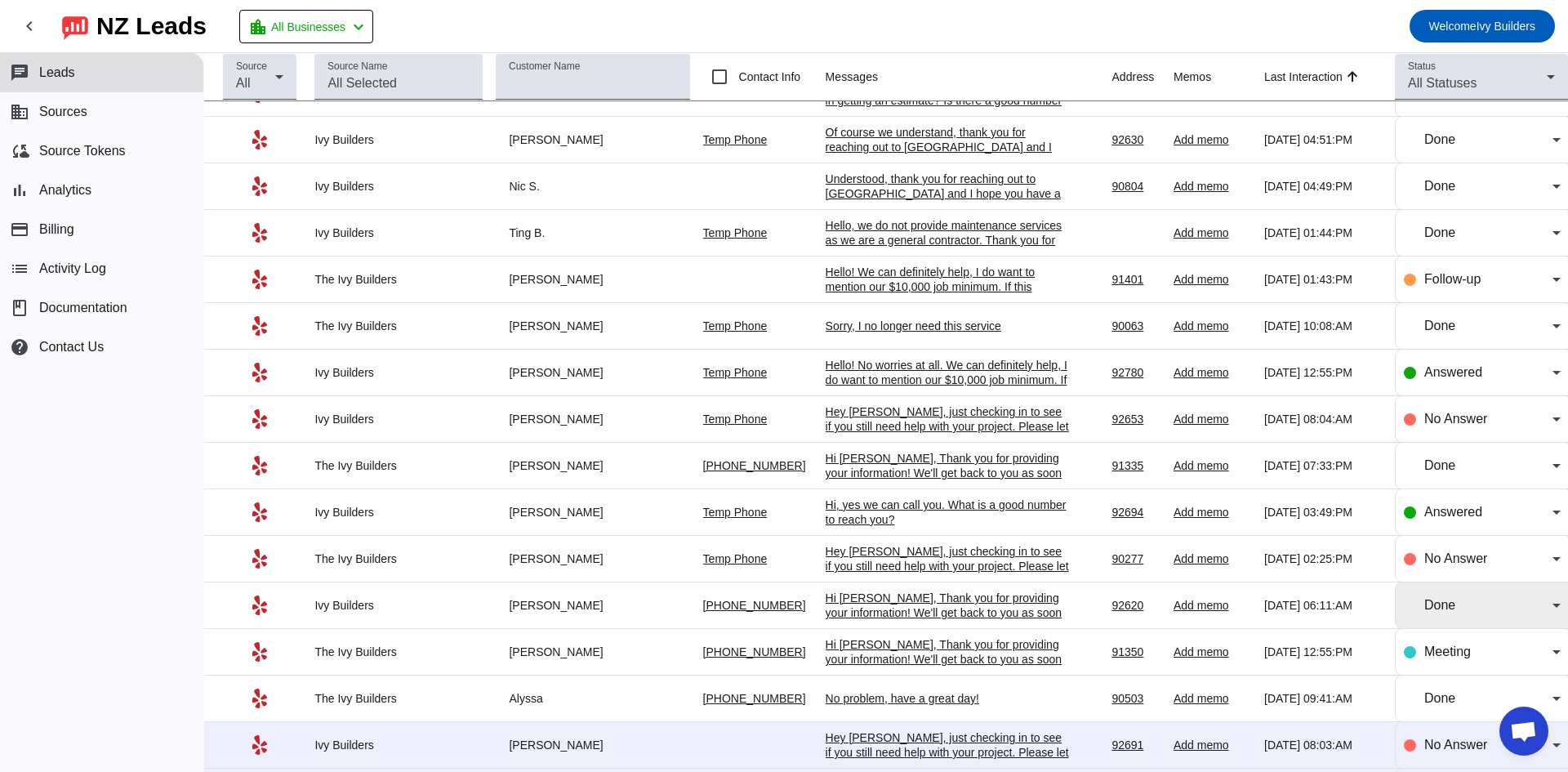
scroll to position [1248, 0]
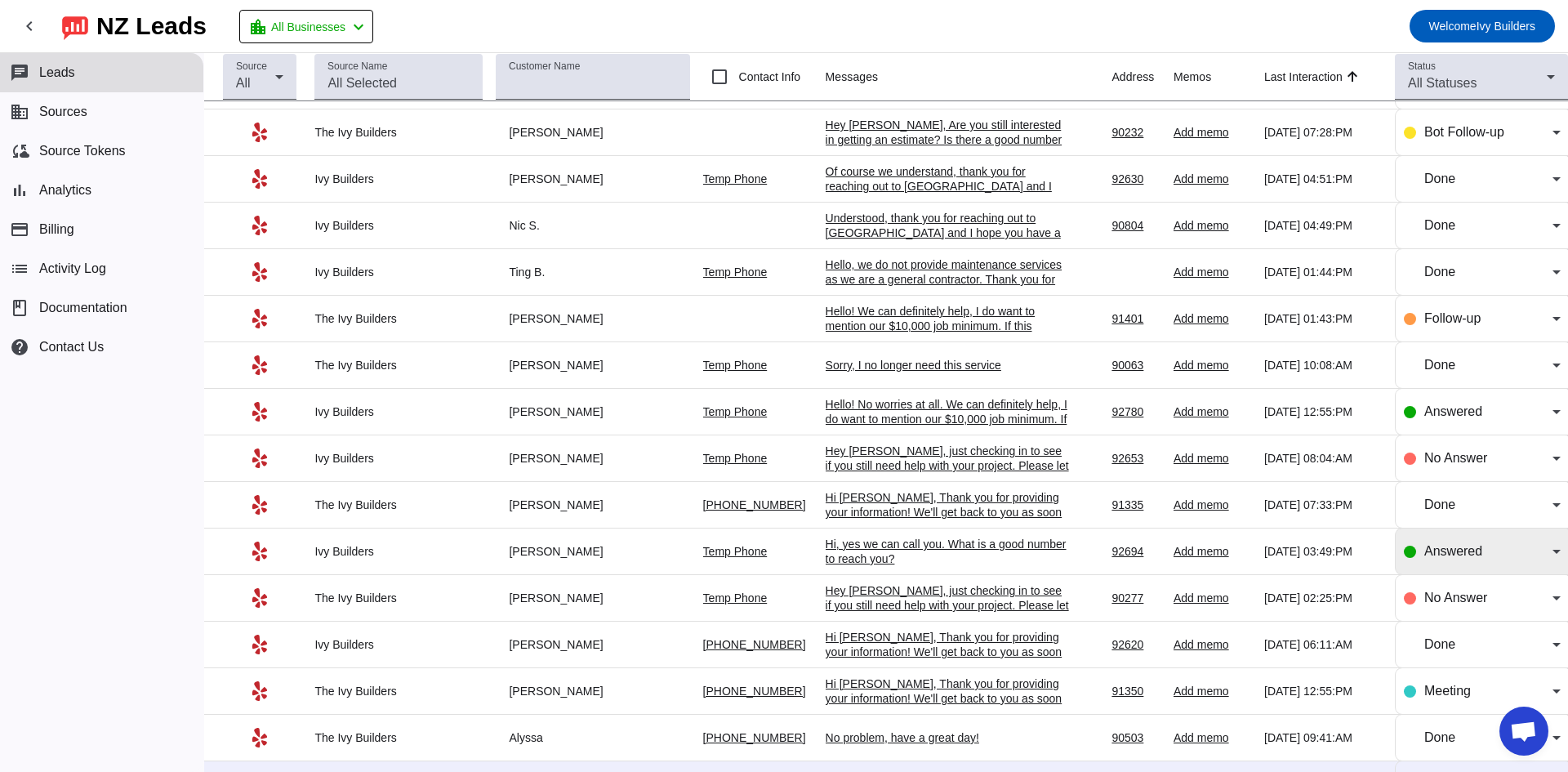
click at [1466, 549] on span "Answered" at bounding box center [1453, 551] width 58 height 14
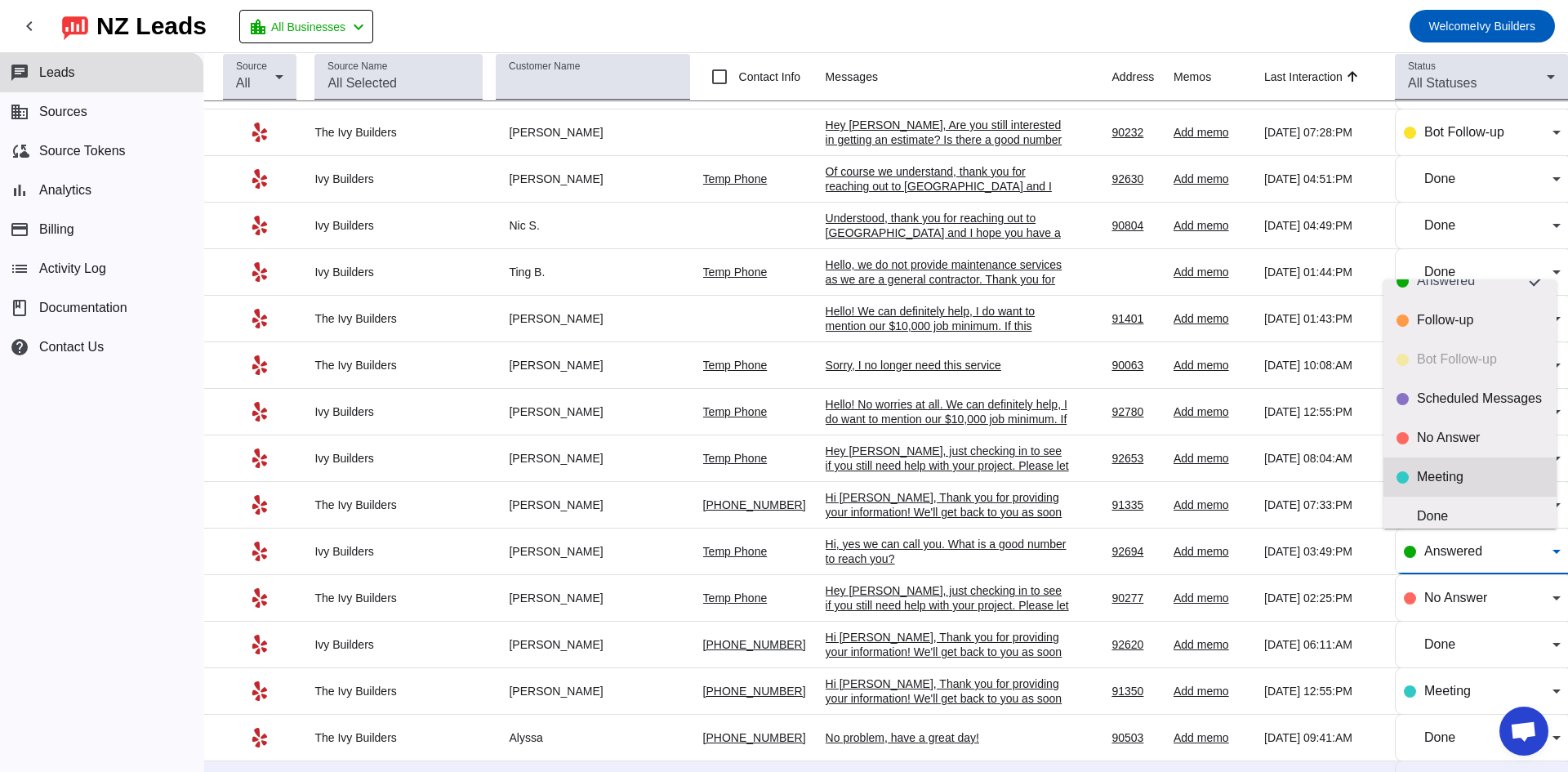
scroll to position [38, 0]
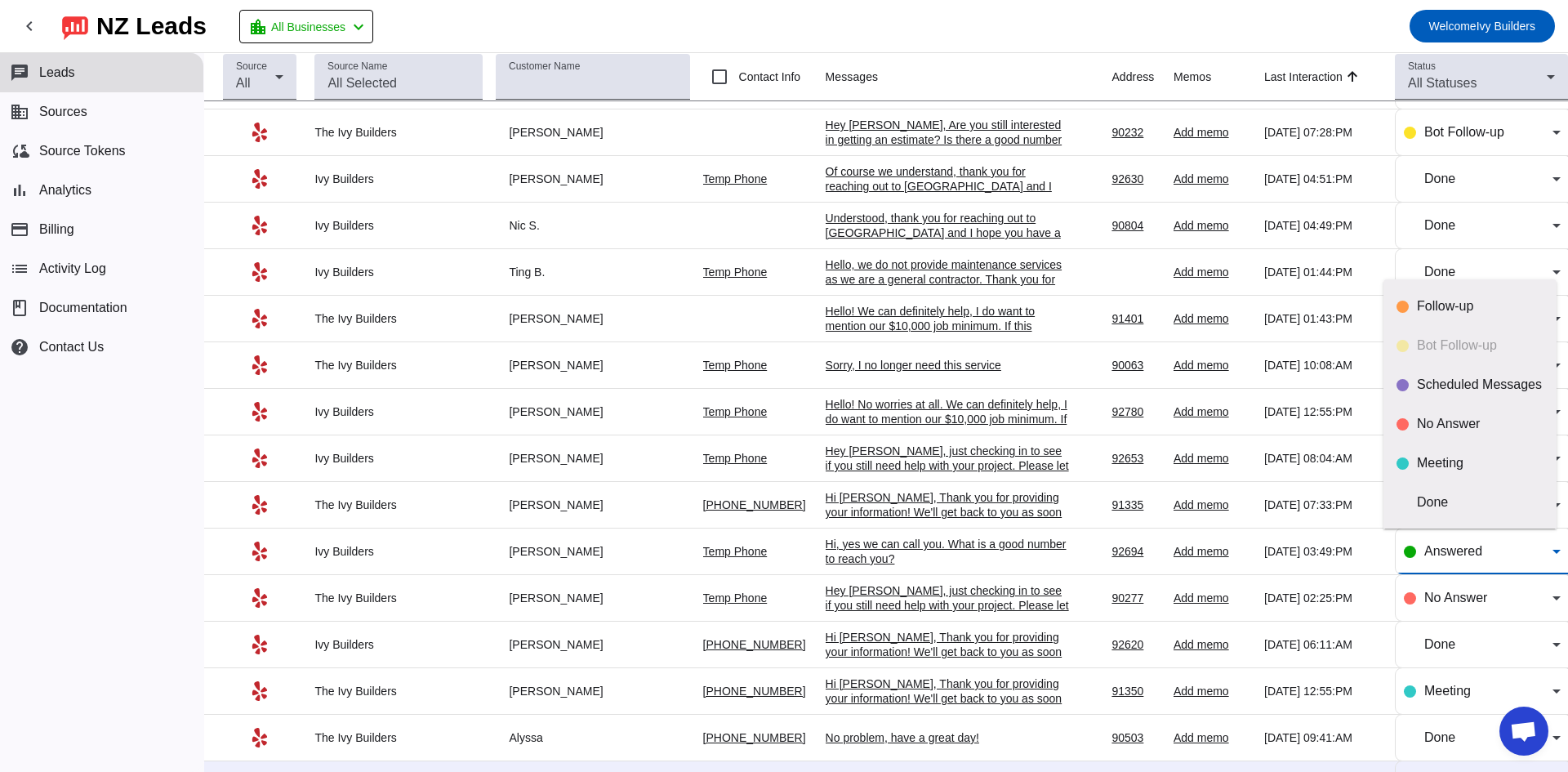
click at [1463, 523] on div "Answered Follow-up Bot Follow-up Scheduled Messages No Answer Meeting Done" at bounding box center [1471, 404] width 173 height 249
click at [1468, 507] on div "Done" at bounding box center [1480, 502] width 126 height 17
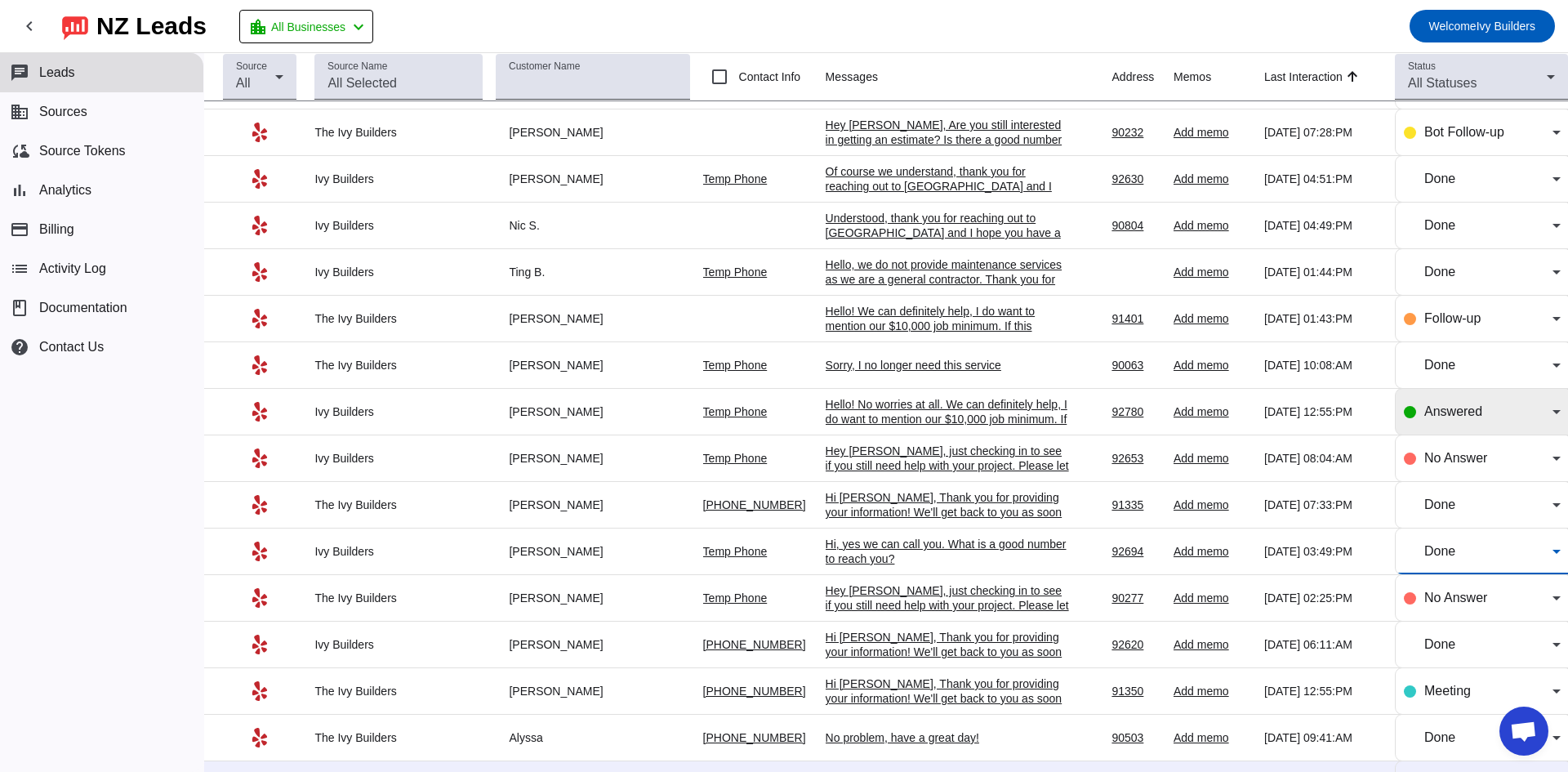
click at [1459, 410] on span "Answered" at bounding box center [1453, 411] width 58 height 14
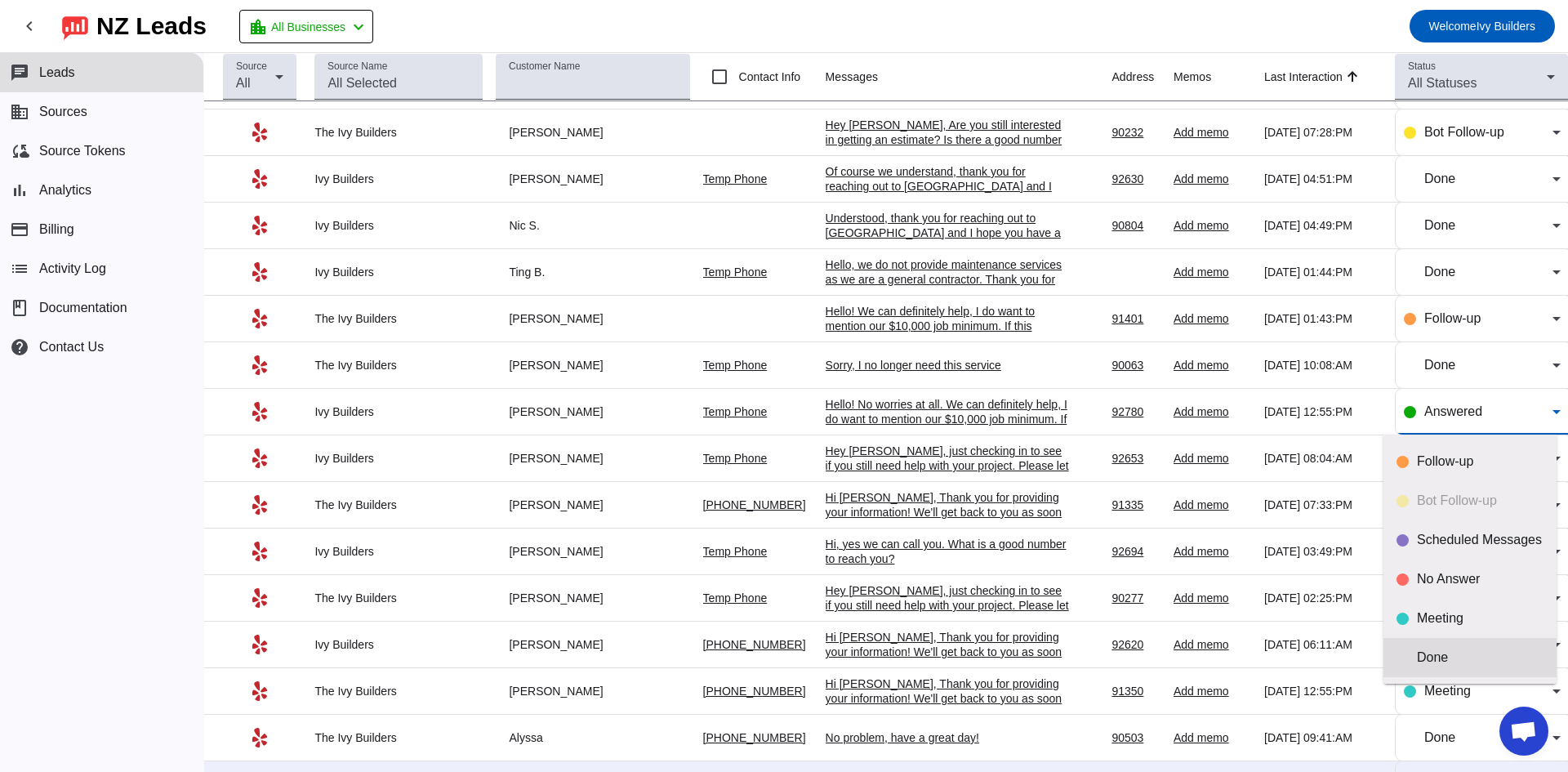
click at [1460, 653] on div "Done" at bounding box center [1480, 657] width 126 height 17
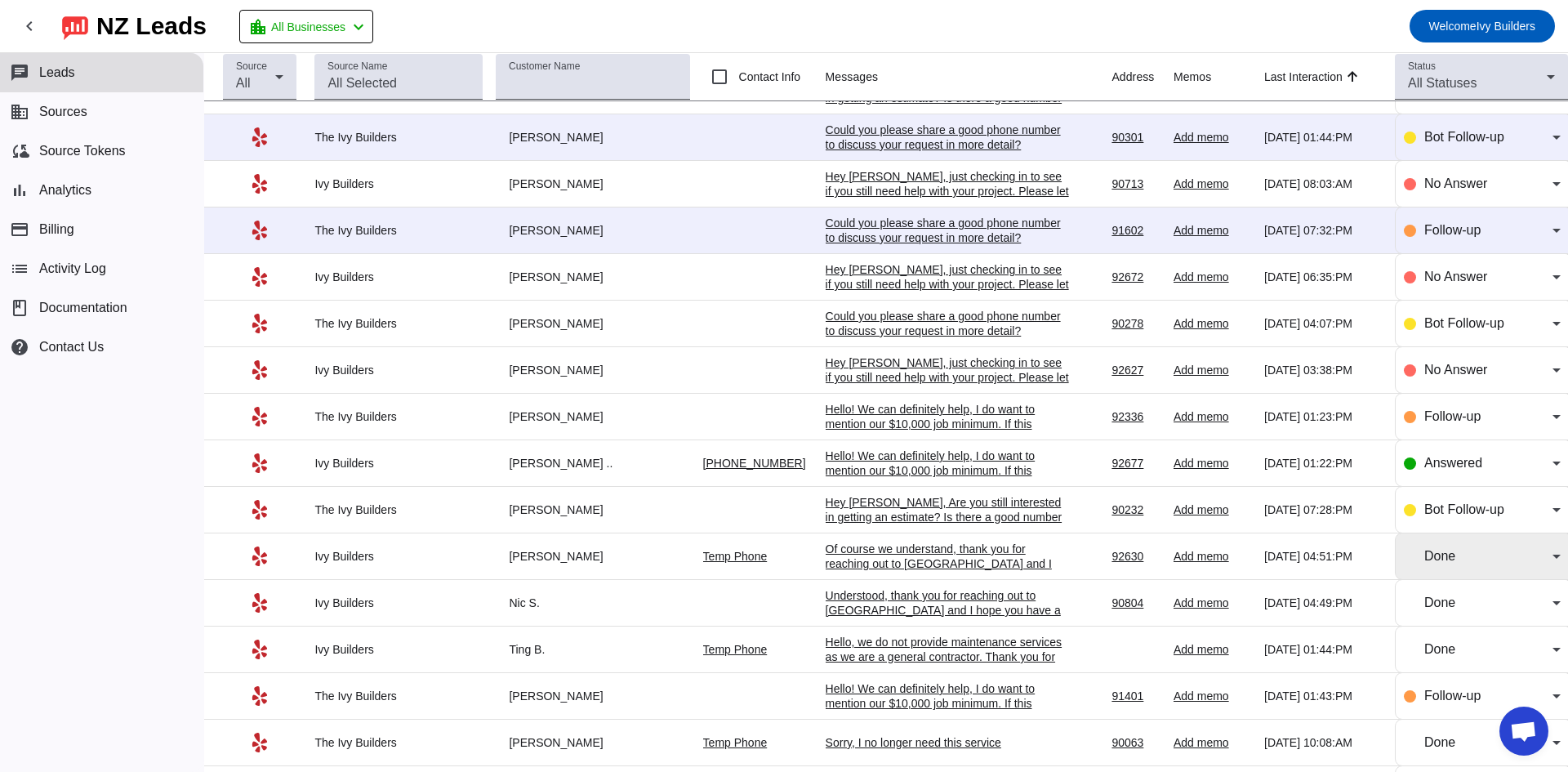
scroll to position [704, 0]
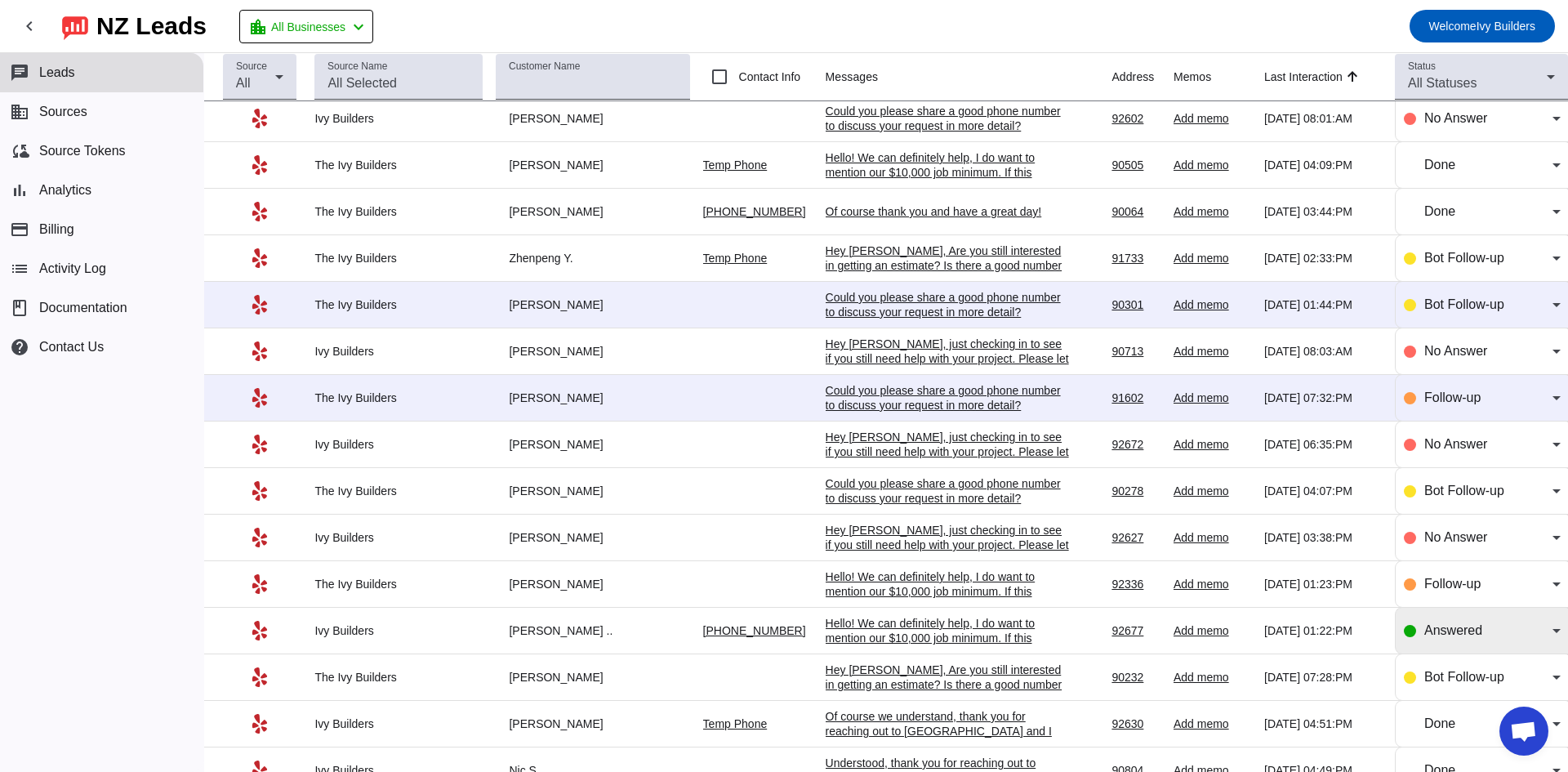
click at [1425, 618] on div "Answered" at bounding box center [1482, 630] width 157 height 45
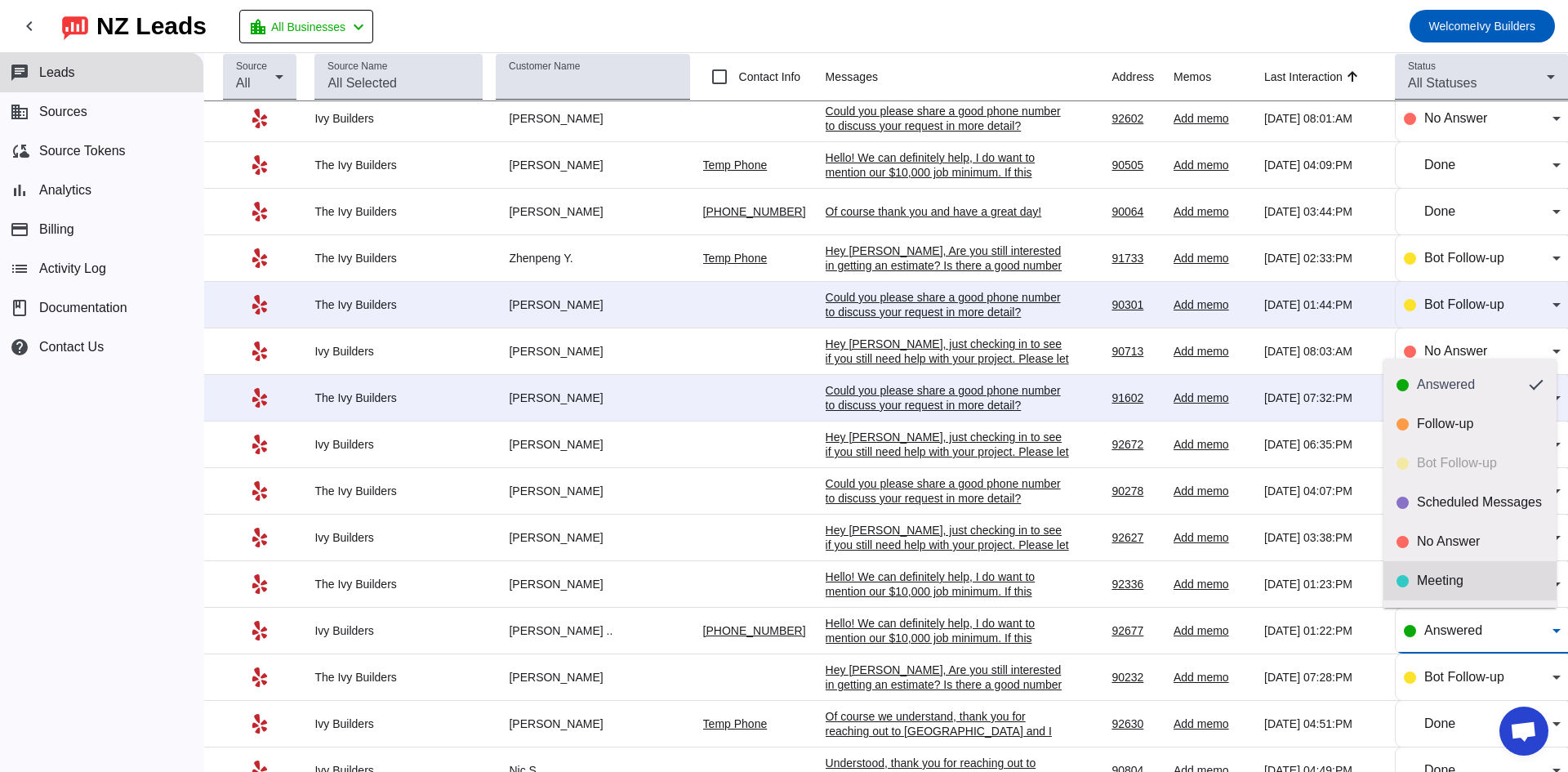
click at [1423, 592] on mat-option "Meeting" at bounding box center [1471, 580] width 173 height 39
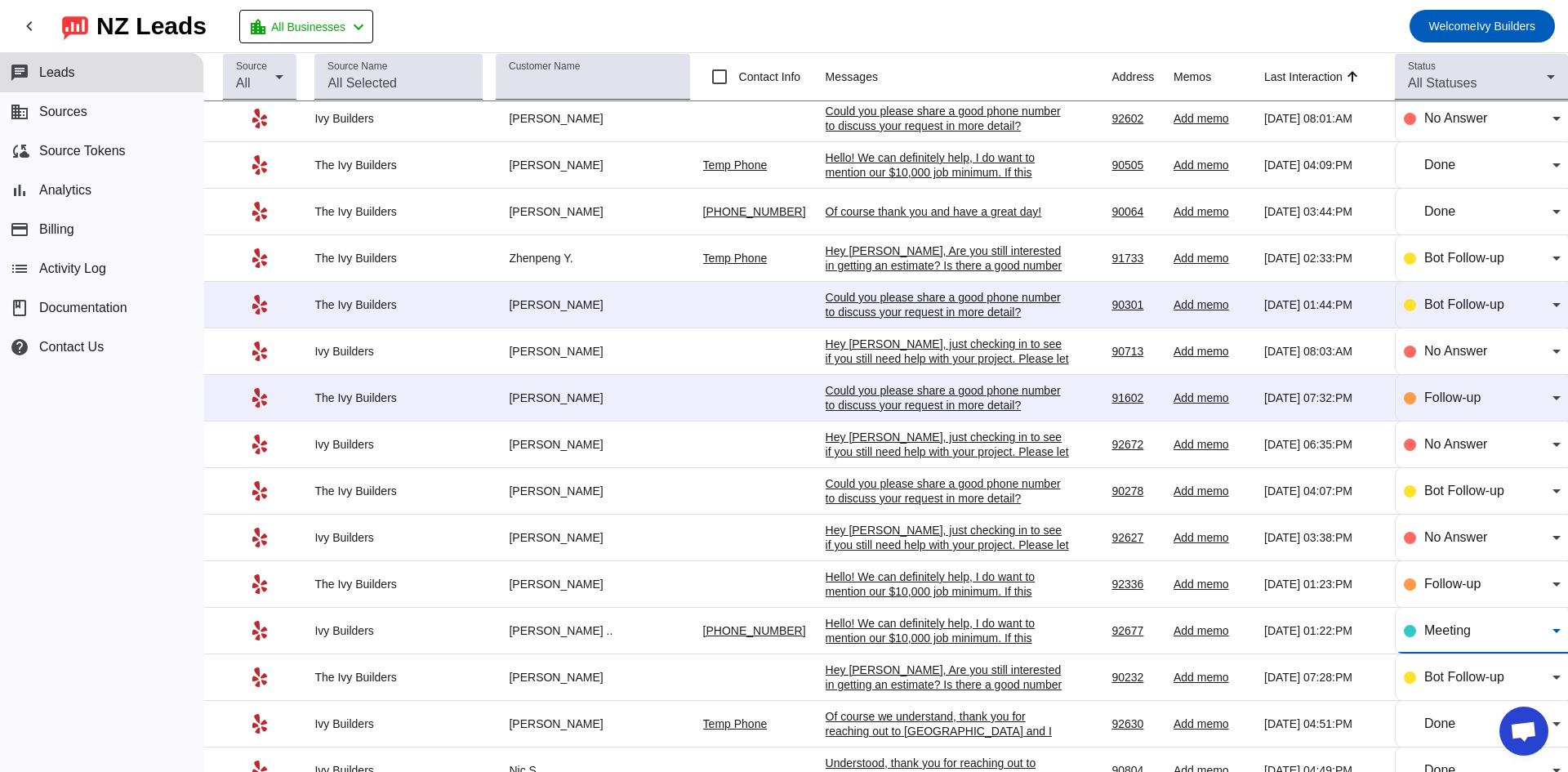
click at [1424, 628] on span "Meeting" at bounding box center [1447, 630] width 46 height 14
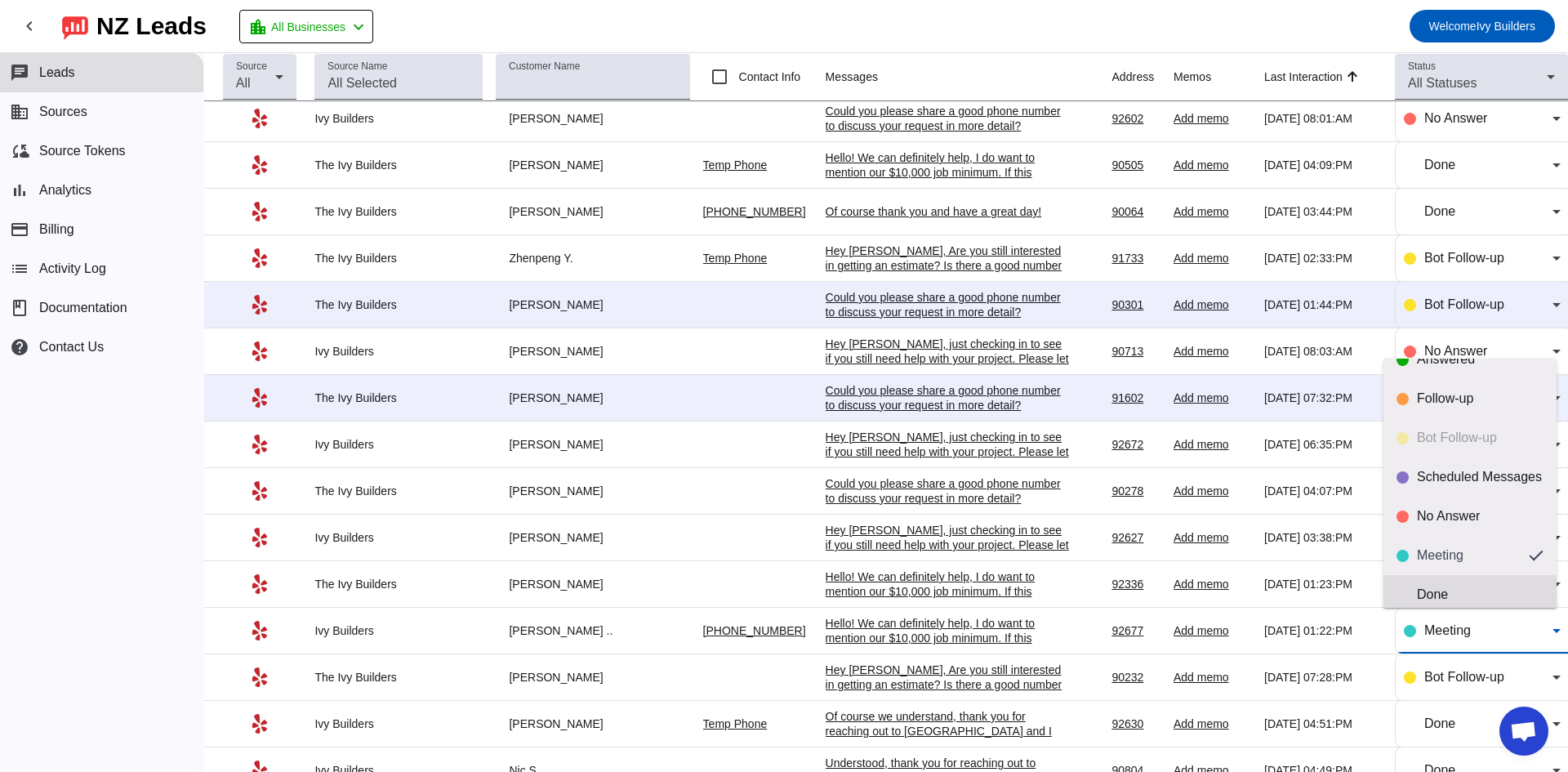
scroll to position [38, 0]
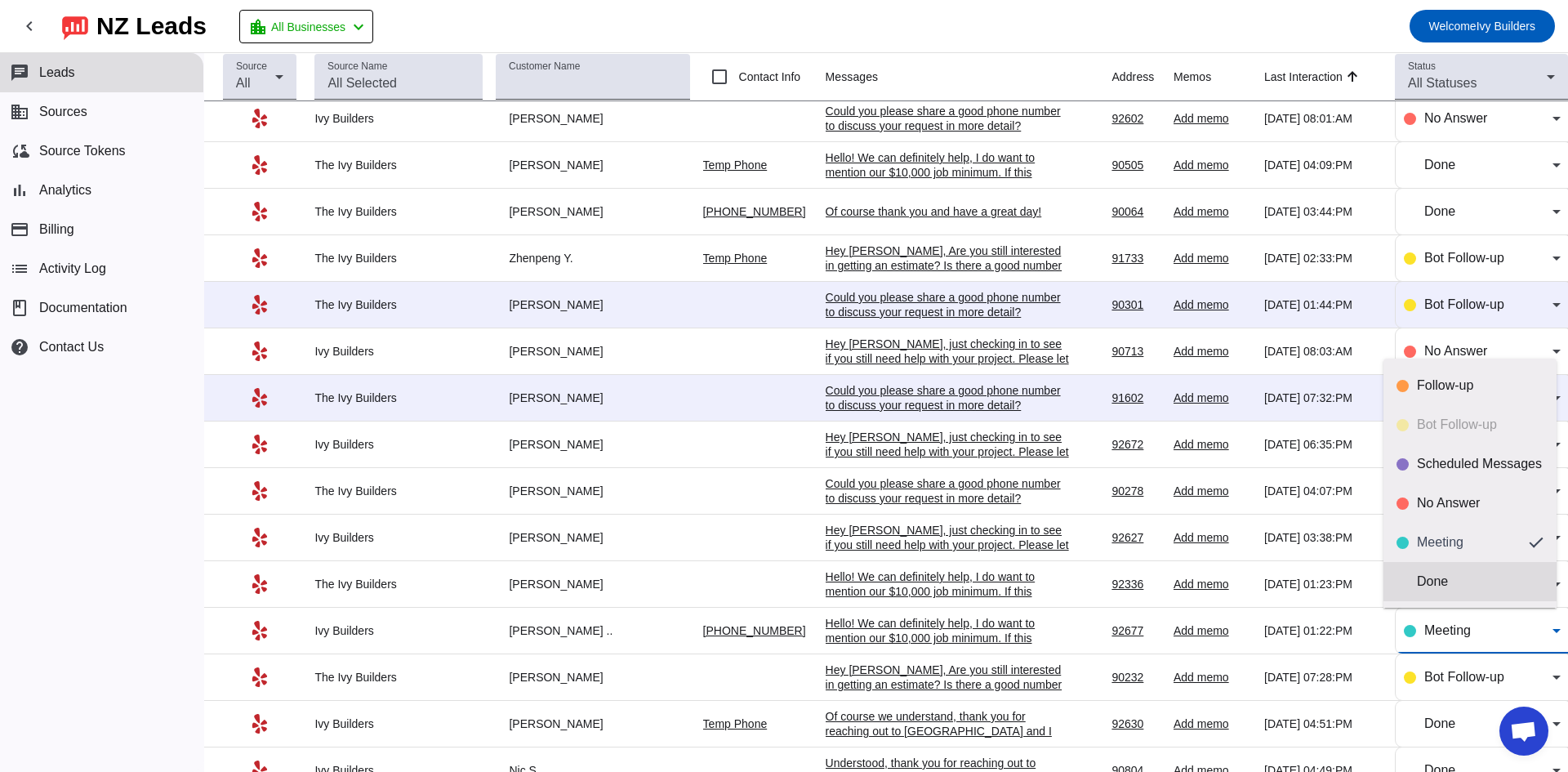
click at [1490, 586] on div "Done" at bounding box center [1480, 581] width 126 height 17
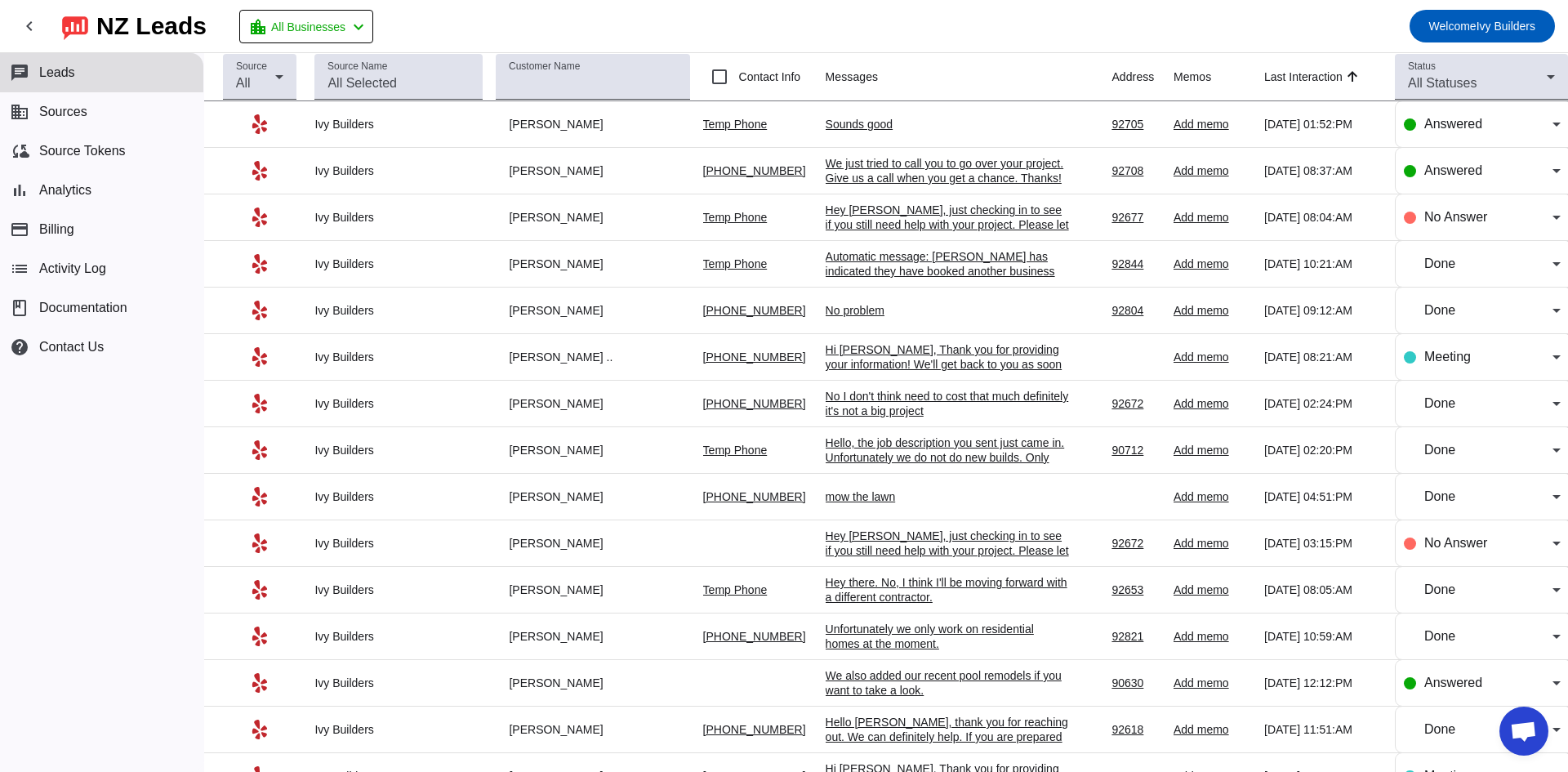
scroll to position [272, 0]
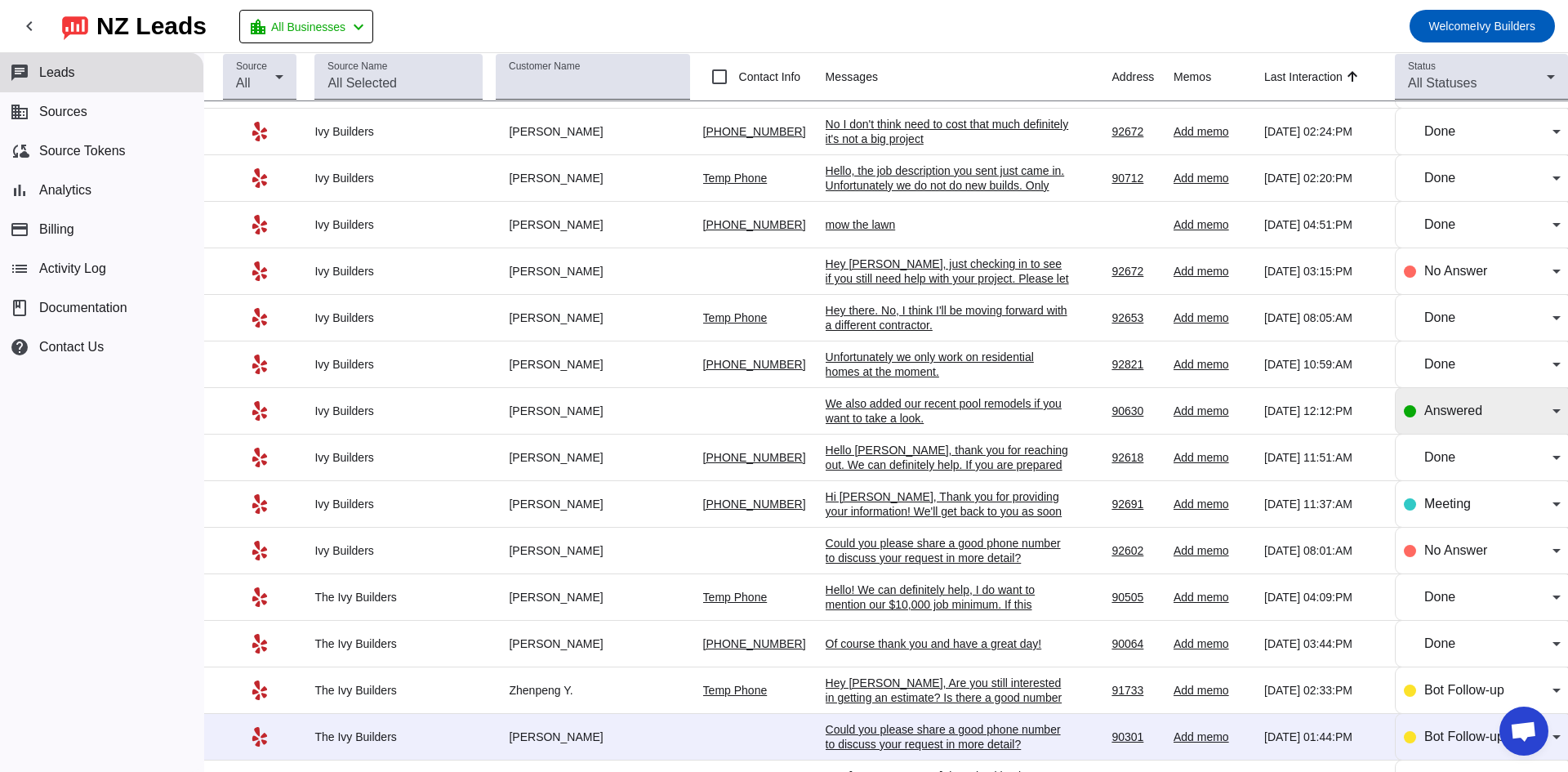
click at [1478, 414] on div "Answered" at bounding box center [1488, 411] width 128 height 20
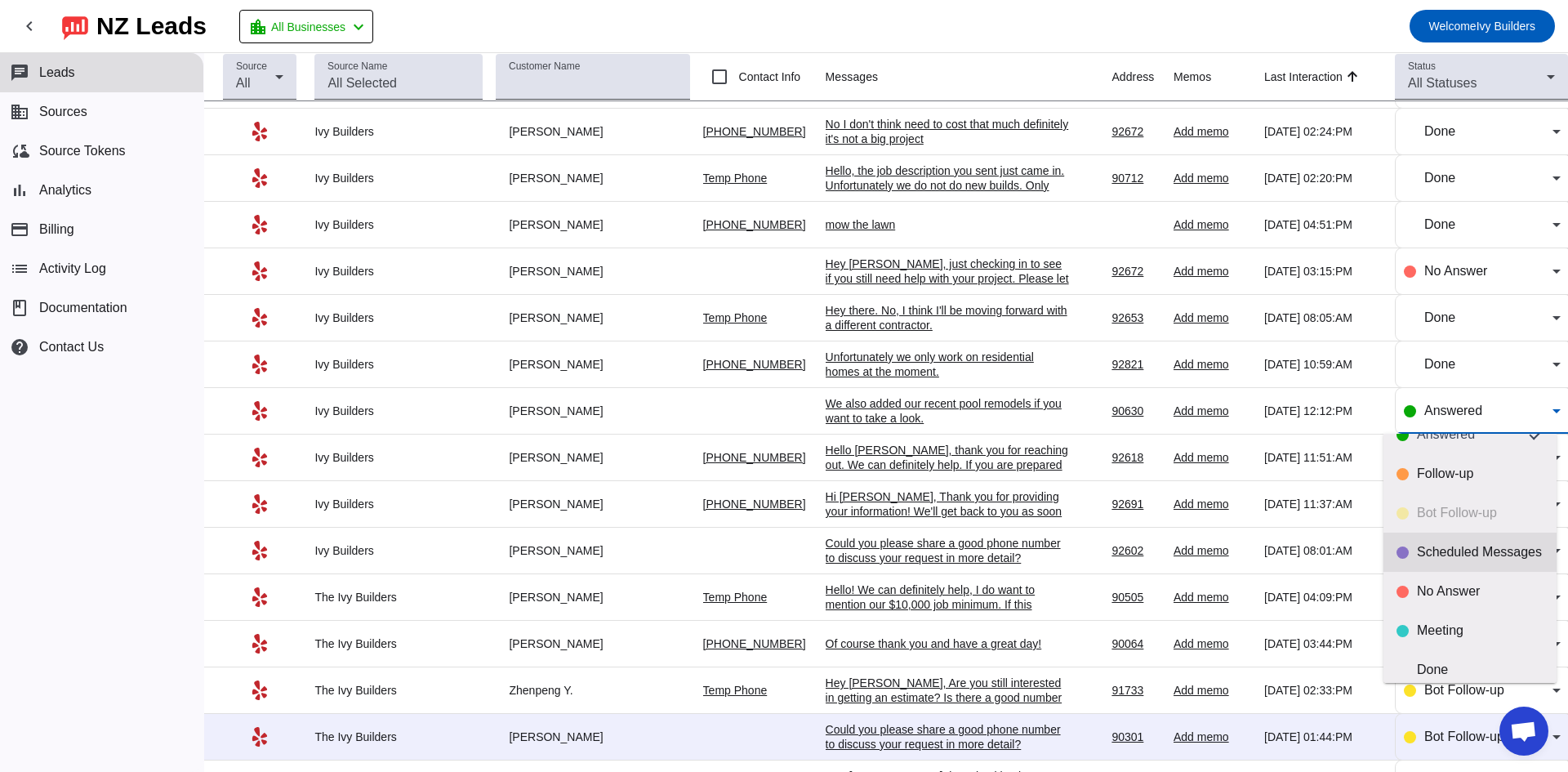
scroll to position [38, 0]
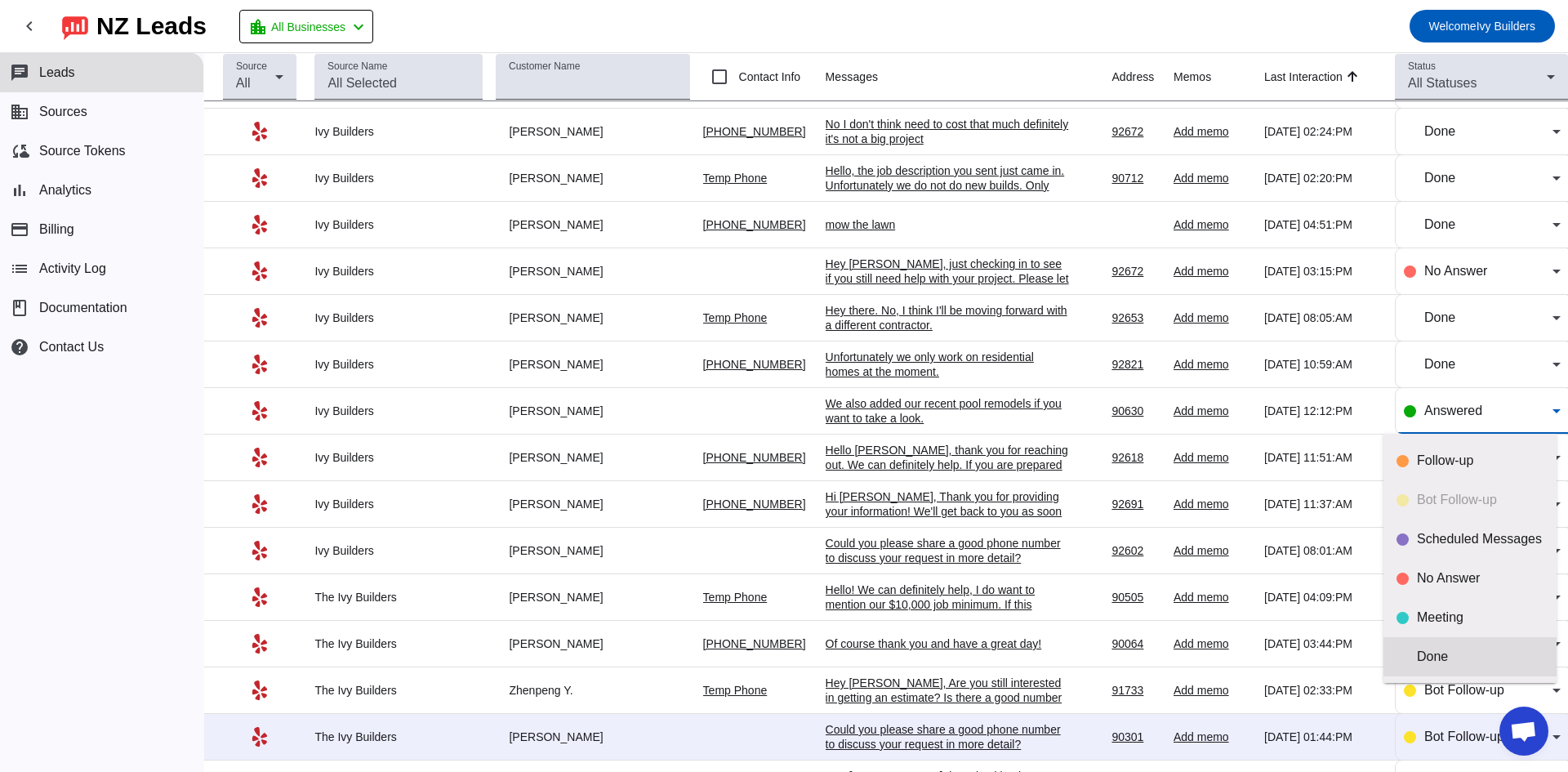
click at [1465, 666] on mat-option "Done" at bounding box center [1471, 656] width 173 height 39
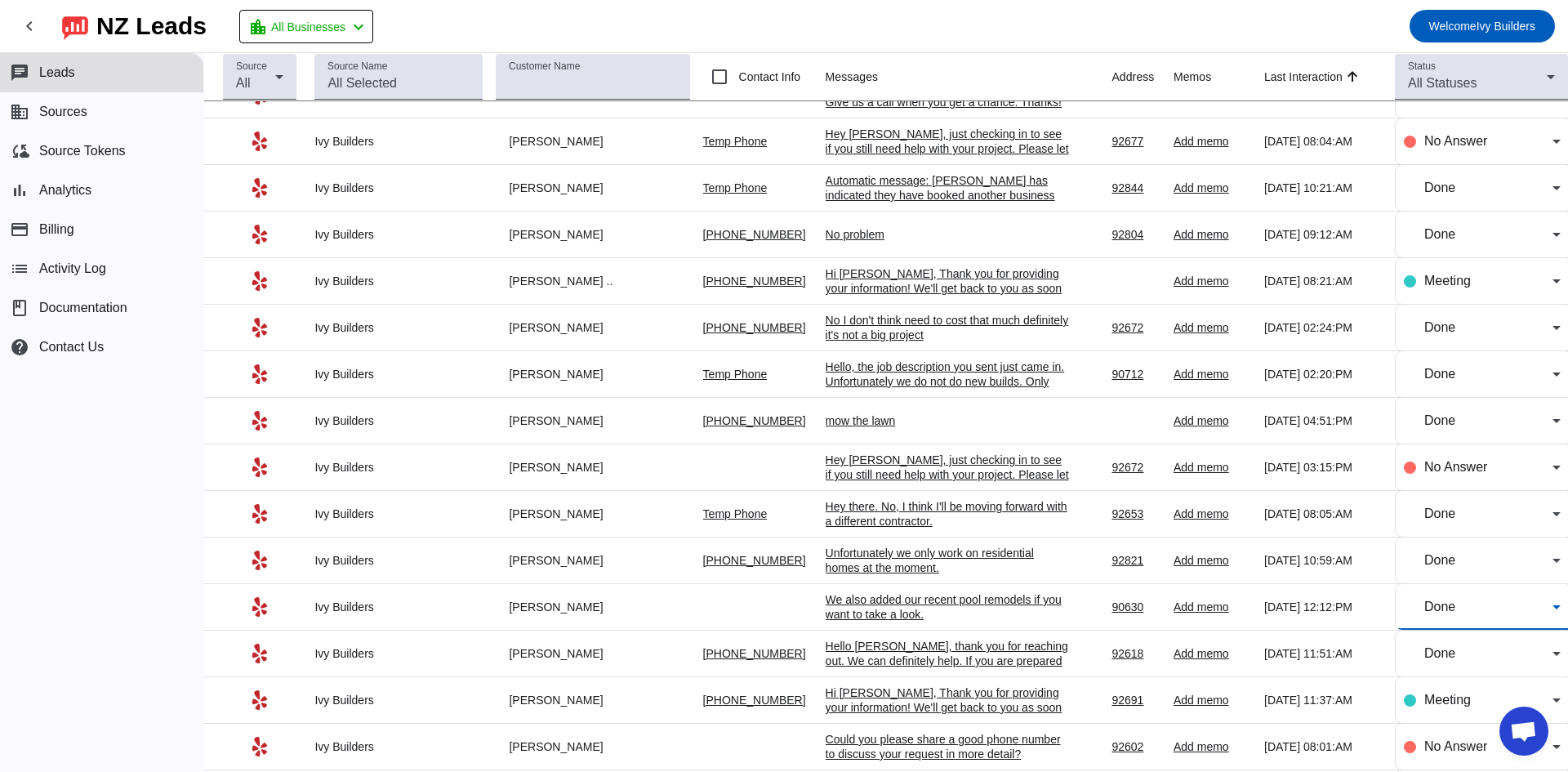
scroll to position [0, 0]
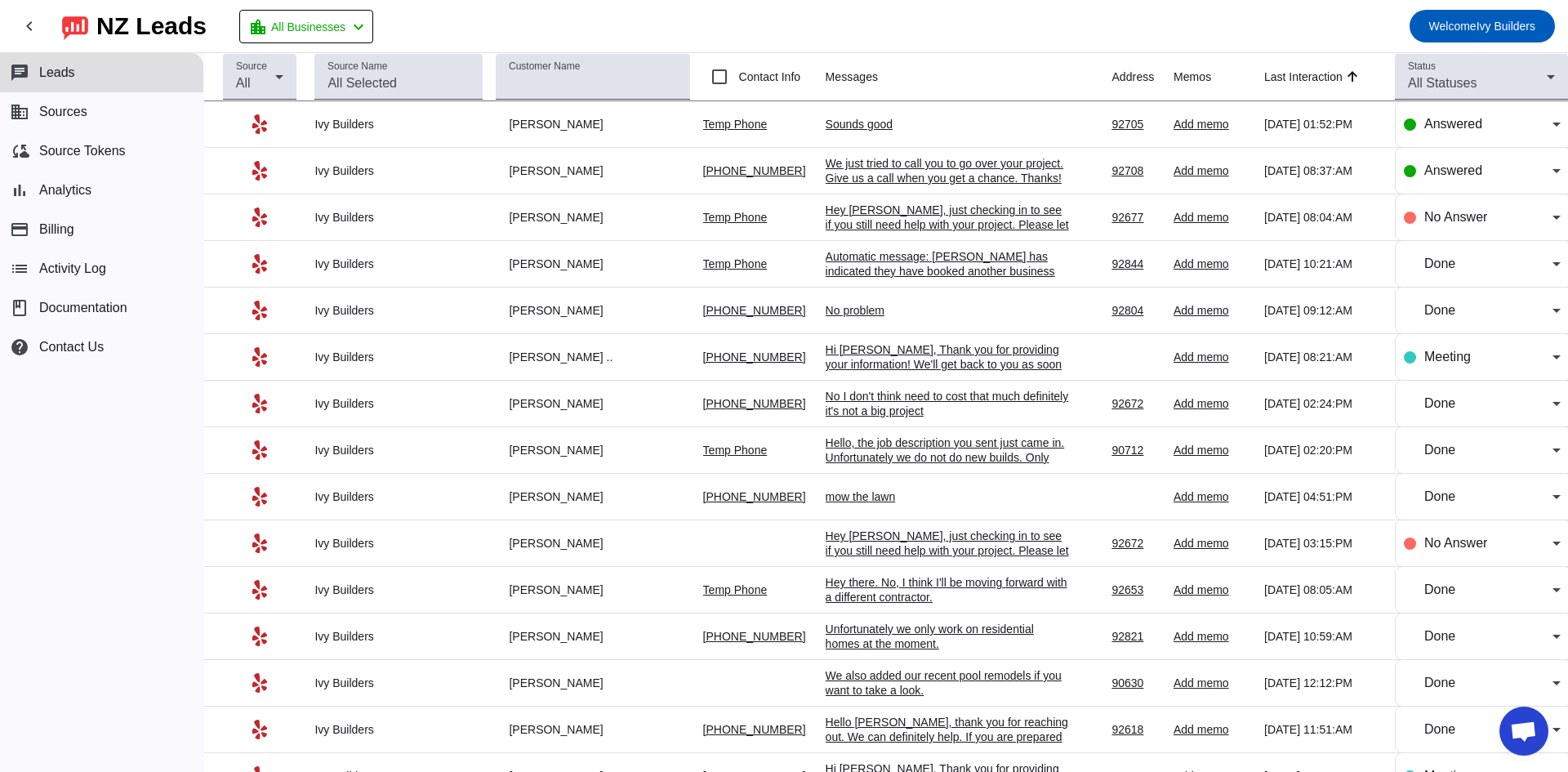
click at [961, 41] on mat-toolbar-row "chevron_left [GEOGRAPHIC_DATA] Leads location_city All Businesses chevron_left …" at bounding box center [784, 26] width 1568 height 52
